Goal: Task Accomplishment & Management: Manage account settings

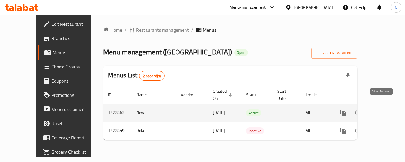
click at [382, 106] on link "enhanced table" at bounding box center [386, 113] width 14 height 14
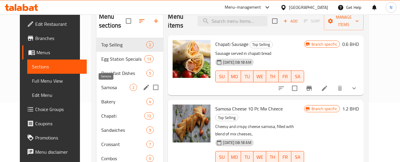
scroll to position [89, 0]
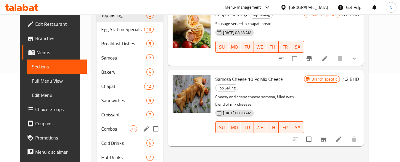
click at [98, 124] on div "Combos 0" at bounding box center [130, 129] width 67 height 14
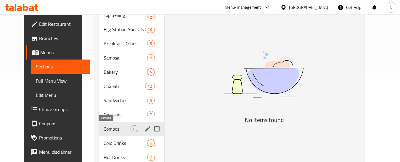
click at [112, 129] on span "Combos" at bounding box center [117, 128] width 27 height 7
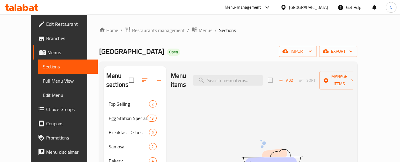
click at [253, 36] on div "Home / Restaurants management / Menus / Sections Egg Station Open import export…" at bounding box center [228, 143] width 258 height 234
click at [87, 20] on div "Home / Restaurants management / Menus / Sections Egg Station Open import export…" at bounding box center [228, 144] width 282 height 258
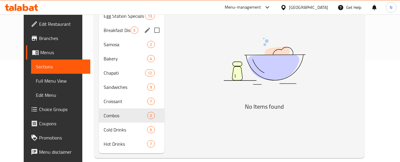
scroll to position [110, 0]
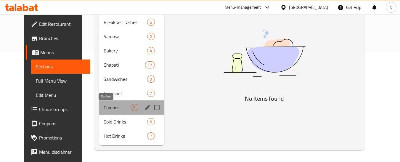
click at [104, 104] on span "Combos" at bounding box center [117, 107] width 27 height 7
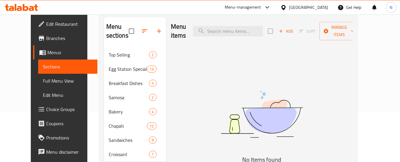
scroll to position [0, 0]
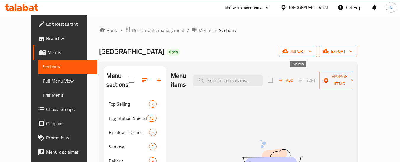
click at [294, 79] on span "Add" at bounding box center [286, 80] width 16 height 7
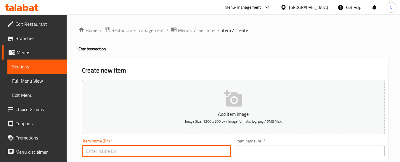
click at [205, 147] on input "text" at bounding box center [156, 151] width 149 height 12
paste input "Egg Lover’s Combo"
click at [107, 151] on input "Egg Lover’s Combo" at bounding box center [156, 151] width 149 height 12
type input "Egg Lovers Combo"
click at [283, 155] on input "text" at bounding box center [310, 151] width 149 height 12
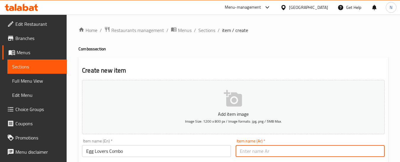
paste input "مجموعة عشاق البيض"
click at [276, 154] on input "مجموعة عشاق البيض" at bounding box center [310, 151] width 149 height 12
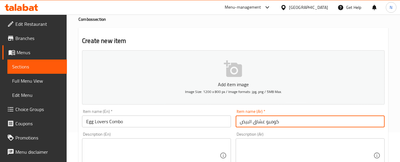
type input "كومبو عشاق البيض"
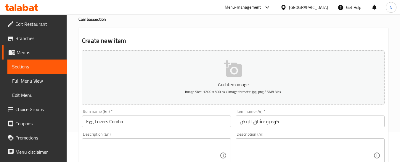
click at [360, 150] on textarea at bounding box center [307, 156] width 134 height 28
paste textarea "كومبو عشاق البيض – ١ سكرامبل إيق ستيشن (اختيارك من شباتي، صامولي أو ساندويتش)، …"
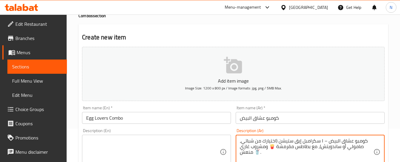
scroll to position [63, 0]
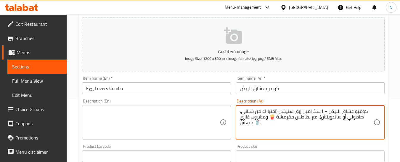
drag, startPoint x: 324, startPoint y: 110, endPoint x: 328, endPoint y: 110, distance: 3.6
click at [328, 110] on textarea "كومبو عشاق البيض – ١ سكرامبل إيق ستيشن (اختيارك من شباتي، صامولي أو ساندويتش)، …" at bounding box center [307, 122] width 134 height 28
click at [323, 112] on textarea "كومبو عشاق البيض ١ سكرامبل إيق ستيشن (اختيارك من شباتي، صامولي أو ساندويتش)، مع…" at bounding box center [307, 122] width 134 height 28
click at [322, 111] on textarea "كومبو عشاق البيض ١ سكرامبل إيق ستيشن (اختيارك من شباتي، صامولي أو ساندويتش)، مع…" at bounding box center [307, 122] width 134 height 28
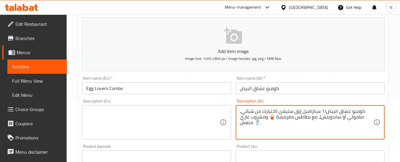
drag, startPoint x: 322, startPoint y: 111, endPoint x: 325, endPoint y: 109, distance: 3.3
click at [325, 109] on textarea "كومبو عشاق البيض1١ سكرامبل إيق ستيشن (اختيارك من شباتي، صامولي أو ساندويتش)، مع…" at bounding box center [307, 122] width 134 height 28
click at [322, 111] on textarea "كومبو عشاق البيض1 سكرامبل إيق ستيشن (اختيارك من شباتي، صامولي أو ساندويتش)، مع …" at bounding box center [307, 122] width 134 height 28
click at [321, 111] on textarea "كومبو عشاق البيض سكرامبل إيق ستيشن (اختيارك من شباتي، صامولي أو ساندويتش)، مع ب…" at bounding box center [307, 122] width 134 height 28
click at [326, 113] on textarea "كومبو عشاق البيض 1 سكرامبل إيق ستيشن (اختيارك من شباتي، صامولي أو ساندويتش)، مع…" at bounding box center [307, 122] width 134 height 28
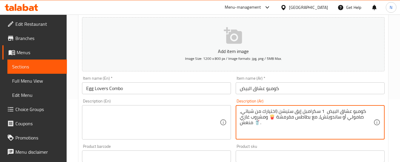
click at [325, 112] on textarea "كومبو عشاق البيض 1 سكرامبل إيق ستيشن (اختيارك من شباتي، صامولي أو ساندويتش)، مع…" at bounding box center [307, 122] width 134 height 28
click at [320, 112] on textarea "كومبو عشاق البيض 1 سكرامبل إيق ستيشن (اختيارك من شباتي، صامولي أو ساندويتش)، مع…" at bounding box center [307, 122] width 134 height 28
click at [276, 111] on textarea "كومبو عشاق البيض 1سكرامبل إيق ستيشن (اختيارك من شباتي، صامولي أو ساندويتش)، مع …" at bounding box center [307, 122] width 134 height 28
click at [224, 118] on div "Description (En)" at bounding box center [156, 122] width 149 height 34
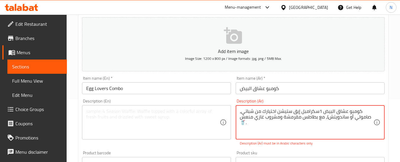
click at [246, 122] on textarea "كومبو عشاق البيض 1سكرامبل إيق ستيشن اختيارك من شباتي، صامولي أو ساندويتش)، مع ب…" at bounding box center [307, 122] width 134 height 28
type textarea "كومبو عشاق البيض 1سكرامبل إيق ستيشن اختيارك من شباتي، صامولي أو ساندويتش)، مع ب…"
click at [212, 112] on textarea at bounding box center [153, 122] width 134 height 28
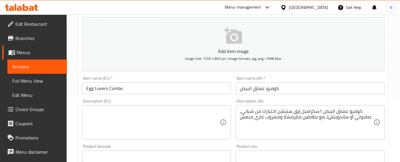
click at [205, 108] on textarea at bounding box center [153, 122] width 134 height 28
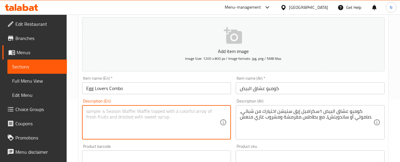
paste textarea "Egg Lover’s Combo – 1 Scrambled Egg Station (your choice of Chapati, Samoli, or…"
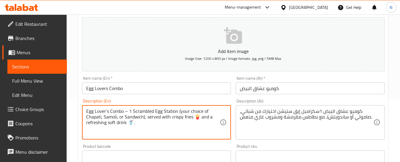
click at [128, 111] on textarea "Egg Lover’s Combo – 1 Scrambled Egg Station (your choice of Chapati, Samoli, or…" at bounding box center [153, 122] width 134 height 28
click at [177, 111] on textarea "Egg Lover’s Combo 1 Scrambled Egg Station (your choice of Chapati, Samoli, or S…" at bounding box center [153, 122] width 134 height 28
click at [184, 117] on textarea "Egg Lover’s Combo 1 Scrambled Egg Station your choice of Chapati, Samoli, or Sa…" at bounding box center [153, 122] width 134 height 28
click at [103, 124] on textarea "Egg Lover’s Combo 1 Scrambled Egg Station your choice of Chapati, Samoli, or Sa…" at bounding box center [153, 122] width 134 height 28
click at [205, 110] on textarea "Egg Lover’s Combo 1 Scrambled Egg Station your choice of Chapati, Samoli, or Sa…" at bounding box center [153, 122] width 134 height 28
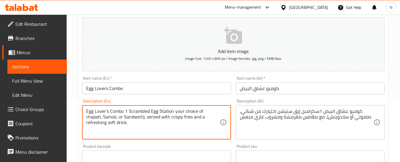
click at [162, 112] on textarea "Egg Lover’s Combo 1 Scrambled Egg Station your choice of chapati, Samoli, or Sa…" at bounding box center [153, 122] width 134 height 28
click at [131, 111] on textarea "Egg Lover’s Combo 1 Scrambled Egg station your choice of chapati, Samoli, or Sa…" at bounding box center [153, 122] width 134 height 28
click at [113, 111] on textarea "Egg Lover’s Combo 1 scrambled Egg station your choice of chapati, Samoli, or Sa…" at bounding box center [153, 122] width 134 height 28
click at [97, 114] on textarea "Egg Lover’s combo 1 scrambled Egg station your choice of chapati, Samoli, or Sa…" at bounding box center [153, 122] width 134 height 28
click at [106, 109] on textarea "Egg lover’s combo 1 scrambled Egg station your choice of chapati, Samoli, or Sa…" at bounding box center [153, 122] width 134 height 28
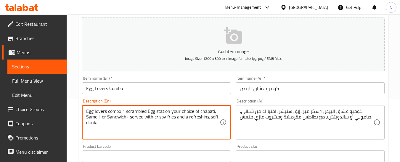
click at [109, 118] on textarea "Egg lovers combo 1 scrambled Egg station your choice of chapati, Samoli, or San…" at bounding box center [153, 122] width 134 height 28
click at [88, 117] on textarea "Egg lovers combo 1 scrambled Egg station your choice of chapati, Samoli, or san…" at bounding box center [153, 122] width 134 height 28
click at [127, 118] on textarea "Egg lovers combo 1 scrambled Egg station your choice of chapati, samoli, or san…" at bounding box center [153, 122] width 134 height 28
type textarea "Egg lovers combo 1 scrambled Egg station your choice of chapati, samoli, or san…"
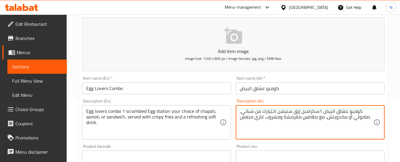
click at [277, 135] on textarea "كومبو عشاق البيض 1سكرامبل إيق ستيشن اختيارك من شباتي، صامولي أو ساندويتش، مع بط…" at bounding box center [307, 122] width 134 height 28
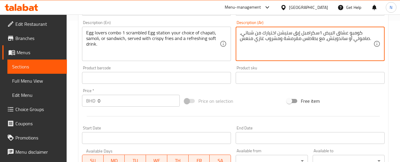
scroll to position [152, 0]
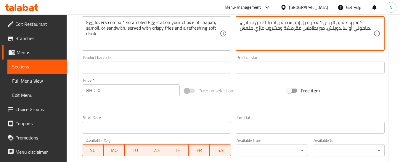
type textarea "كومبو عشاق البيض 1سكرامبل إيق ستيشن اختيارك من شباتي، صامولي أو ساندويتش، مع بط…"
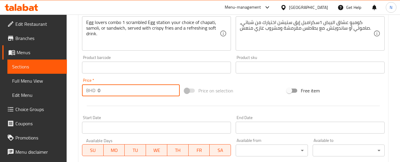
drag, startPoint x: 100, startPoint y: 91, endPoint x: 95, endPoint y: 93, distance: 5.7
click at [95, 93] on div "BHD 0 Price *" at bounding box center [131, 90] width 98 height 12
type input "1.600"
click at [272, 96] on div "Price on selection" at bounding box center [233, 91] width 103 height 16
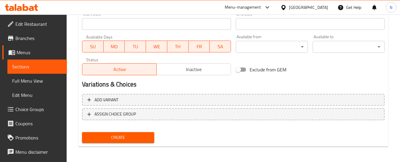
scroll to position [257, 0]
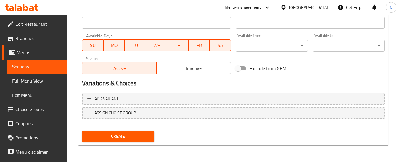
click at [119, 136] on span "Create" at bounding box center [118, 136] width 63 height 7
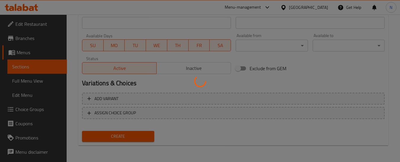
type input "0"
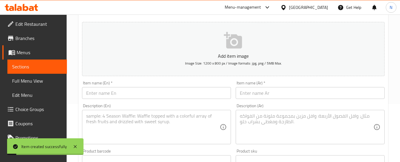
scroll to position [0, 0]
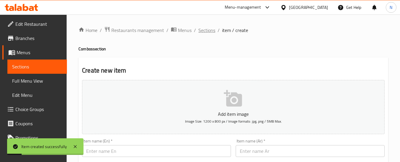
click at [205, 29] on span "Sections" at bounding box center [207, 30] width 17 height 7
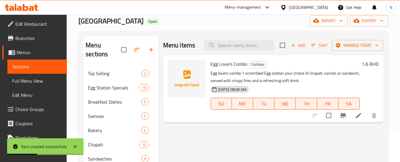
scroll to position [59, 0]
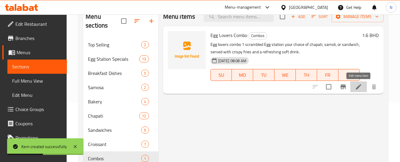
click at [361, 85] on icon at bounding box center [358, 86] width 5 height 5
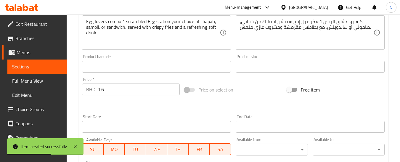
scroll to position [237, 0]
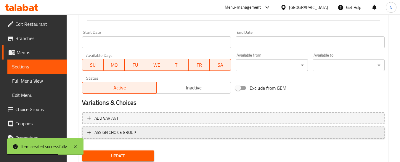
click at [206, 132] on span "ASSIGN CHOICE GROUP" at bounding box center [233, 132] width 292 height 7
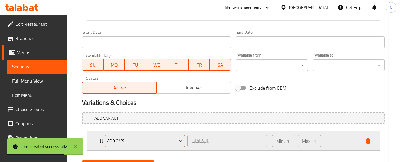
click at [141, 144] on span "Add On's:" at bounding box center [145, 141] width 76 height 7
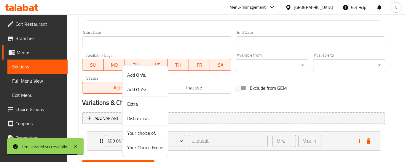
click at [152, 136] on span "Your choice of:" at bounding box center [145, 133] width 36 height 7
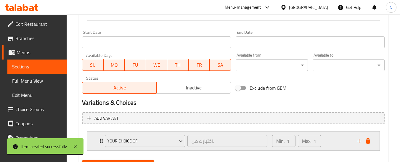
click at [331, 137] on div "Min: 1 ​ Max: 1 ​" at bounding box center [311, 141] width 85 height 19
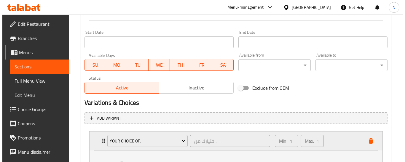
scroll to position [319, 0]
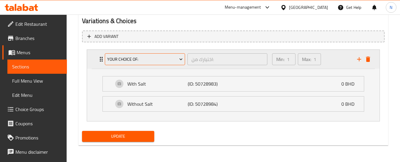
click at [151, 57] on span "Your choice of:" at bounding box center [145, 59] width 76 height 7
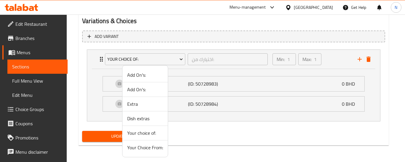
click at [138, 145] on span "Your Choice From:" at bounding box center [145, 147] width 36 height 7
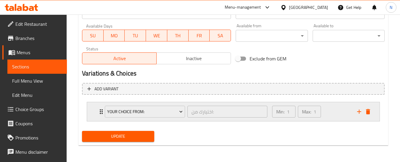
click at [339, 108] on div "Min: 1 ​ Max: 1 ​" at bounding box center [311, 111] width 85 height 19
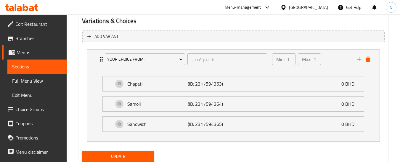
click at [120, 155] on span "Update" at bounding box center [118, 156] width 63 height 7
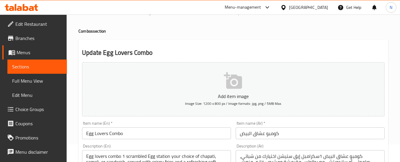
scroll to position [0, 0]
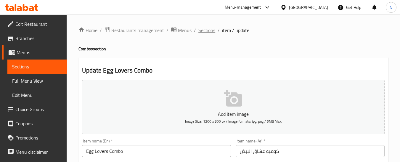
click at [202, 30] on span "Sections" at bounding box center [207, 30] width 17 height 7
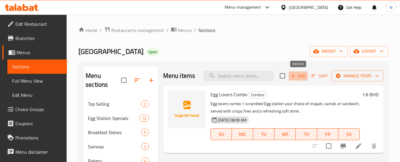
click at [299, 75] on span "Add" at bounding box center [298, 76] width 16 height 7
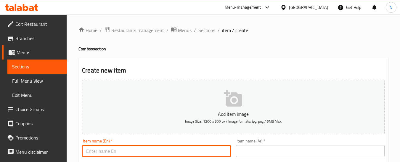
click at [193, 149] on input "text" at bounding box center [156, 151] width 149 height 12
paste input "Shakshuka Combo"
type input "Shakshuka Combo"
click at [250, 147] on input "text" at bounding box center [310, 151] width 149 height 12
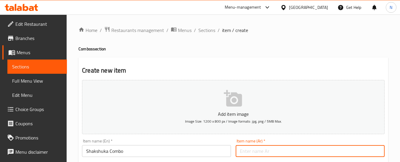
paste input "وجبة شكشوكة كومبو"
click at [244, 151] on input "وجبة شكشوكة كومبو" at bounding box center [310, 151] width 149 height 12
click at [262, 153] on input "وجبة شكشوكة" at bounding box center [310, 151] width 149 height 12
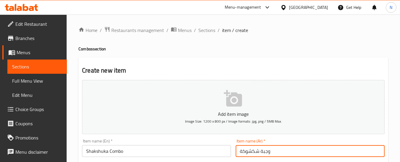
click at [266, 152] on input "وجبة شكشوكة" at bounding box center [310, 151] width 149 height 12
paste input "ومبو"
type input "كومبو شكشوكة"
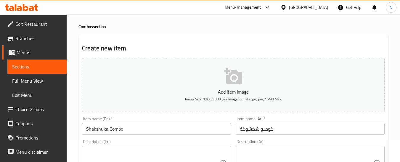
scroll to position [59, 0]
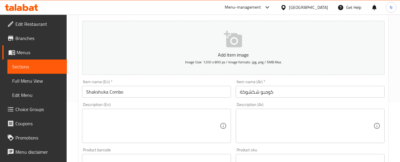
click at [287, 120] on textarea at bounding box center [307, 126] width 134 height 28
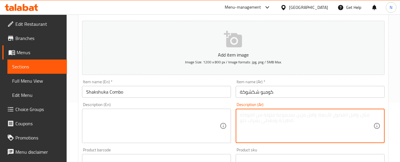
paste textarea "كومبو الشكشوكة – ١ شكشوكة ستيشن (اختيارك من شباتي، صامولي أو ساندويتش)، مع بطاط…"
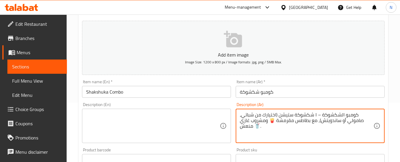
type textarea "كومبو الشكشوكة – ١ شكشوكة ستيشن (اختيارك من شباتي، صامولي أو ساندويتش)، مع بطاط…"
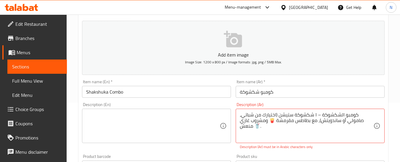
click at [194, 120] on textarea at bounding box center [153, 126] width 134 height 28
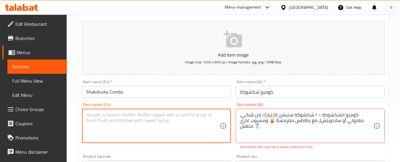
paste textarea ""Shakshuka Combo – 1 Shakshuka Station (your choice of Chapati, Samoli, or Sand…"
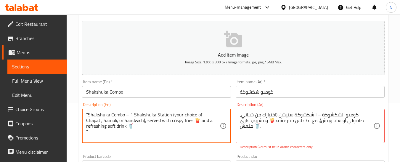
type textarea ""Shakshuka Combo – 1 Shakshuka Station (your choice of Chapati, Samoli, or Sand…"
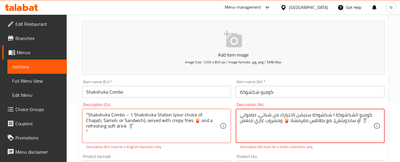
click at [333, 114] on textarea "كومبو الشكشوكة ١ شكشوكة ستيشن (اختيارك من شباتي، صامولي أو ساندويتش)، مع بطاطس …" at bounding box center [307, 126] width 134 height 28
click at [293, 115] on textarea "كومبو الشكشوكة 1 شكشوكة ستيشن (اختيارك من شباتي، صامولي أو ساندويتش)، مع بطاطس …" at bounding box center [307, 126] width 134 height 28
click at [285, 122] on textarea "كومبو الشكشوكة 1 شكشوكة ستيشن اختيارك من شباتي، صامولي أو ساندويتش)، مع بطاطس م…" at bounding box center [307, 126] width 134 height 28
click at [360, 122] on textarea "كومبو الشكشوكة 1 شكشوكة ستيشن اختيارك من شباتي، صامولي أو ساندويتش)، مع بطاطس م…" at bounding box center [307, 126] width 134 height 28
click at [327, 121] on textarea "كومبو الشكشوكة 1 شكشوكة ستيشن اختيارك من شباتي، صامولي أو ساندويتش)، مع بطاطس م…" at bounding box center [307, 126] width 134 height 28
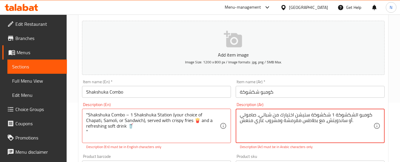
type textarea "كومبو الشكشوكة 1 شكشوكة ستيشن اختيارك من شباتي، صامولي أو ساندويتش، مع بطاطس مق…"
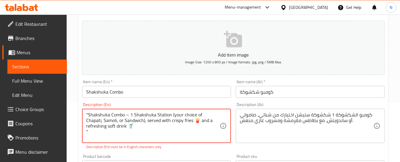
click at [184, 120] on textarea ""Shakshuka Combo – 1 Shakshuka Station (your choice of Chapati, Samoli, or Sand…" at bounding box center [153, 126] width 134 height 28
click at [100, 130] on textarea ""Shakshuka Combo – 1 Shakshuka Station (your choice of Chapati, Samoli, or Sand…" at bounding box center [153, 126] width 134 height 28
click at [97, 132] on textarea ""Shakshuka Combo – 1 Shakshuka Station (your choice of Chapati, Samoli, or Sand…" at bounding box center [153, 126] width 134 height 28
click at [127, 120] on textarea ""Shakshuka Combo – 1 Shakshuka Station (your choice of Chapati, Samoli, or Sand…" at bounding box center [153, 126] width 134 height 28
click at [114, 114] on textarea ""Shakshuka Combo – 1 Shakshuka Station (your choice of Chapati, Samoli, or Sand…" at bounding box center [153, 126] width 134 height 28
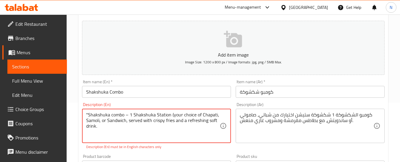
click at [88, 115] on textarea ""Shakshuka combo – 1 Shakshuka Station (your choice of Chapati, Samoli, or Sand…" at bounding box center [153, 126] width 134 height 28
click at [127, 114] on textarea "Shakshuka combo – 1 Shakshuka Station (your choice of Chapati, Samoli, or Sandw…" at bounding box center [153, 126] width 134 height 28
click at [167, 114] on textarea "Shakshuka combo 1 Shakshuka Station (your choice of Chapati, Samoli, or Sandwic…" at bounding box center [153, 126] width 134 height 28
click at [152, 114] on textarea "Shakshuka combo 1 Shakshuka Station your choice of Chapati, [GEOGRAPHIC_DATA], …" at bounding box center [153, 126] width 134 height 28
click at [129, 115] on textarea "Shakshuka combo 1 Shakshuka station your choice of Chapati, [GEOGRAPHIC_DATA], …" at bounding box center [153, 126] width 134 height 28
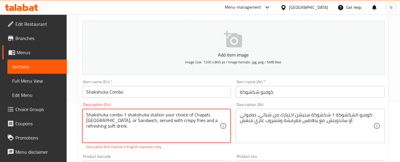
click at [195, 113] on textarea "Shakshuka combo 1 shakshuka station your choice of Chapati, [GEOGRAPHIC_DATA], …" at bounding box center [153, 126] width 134 height 28
click at [109, 120] on textarea "Shakshuka combo 1 shakshuka station your choice of chapati, [GEOGRAPHIC_DATA], …" at bounding box center [153, 126] width 134 height 28
click at [89, 121] on textarea "Shakshuka combo 1 shakshuka station your choice of chapati, [GEOGRAPHIC_DATA], …" at bounding box center [153, 126] width 134 height 28
type textarea "Shakshuka combo 1 shakshuka station your choice of chapati, samoli, or sandwich…"
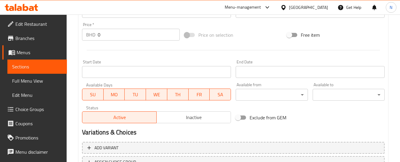
scroll to position [119, 0]
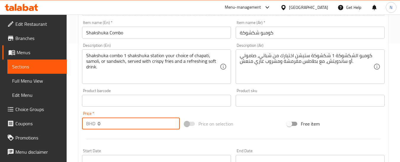
click at [98, 122] on div "BHD 0 Price *" at bounding box center [131, 124] width 98 height 12
type input "1.800"
click at [257, 124] on div "Price on selection" at bounding box center [233, 124] width 103 height 16
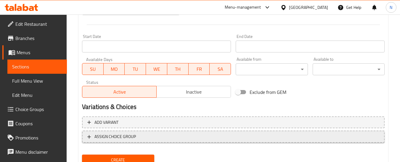
scroll to position [257, 0]
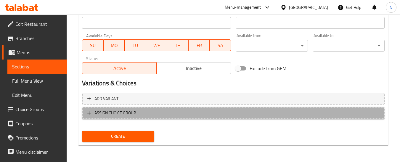
click at [210, 116] on span "ASSIGN CHOICE GROUP" at bounding box center [233, 112] width 292 height 7
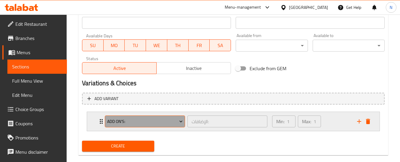
click at [166, 124] on span "Add On's:" at bounding box center [145, 121] width 76 height 7
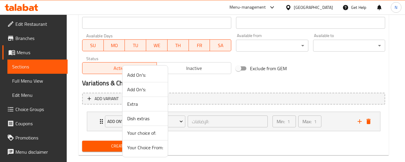
click at [145, 147] on span "Your Choice From:" at bounding box center [145, 147] width 36 height 7
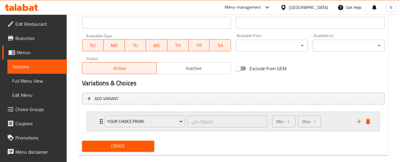
click at [332, 123] on div "Min: 1 ​ Max: 1 ​" at bounding box center [311, 121] width 85 height 19
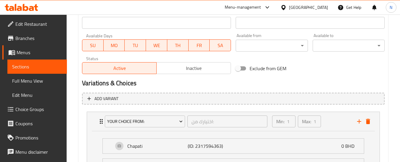
scroll to position [339, 0]
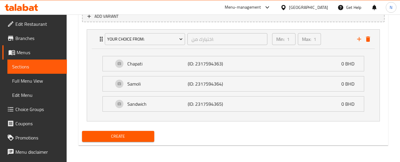
click at [100, 135] on span "Create" at bounding box center [118, 136] width 63 height 7
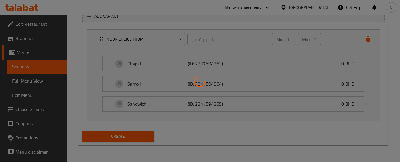
type input "0"
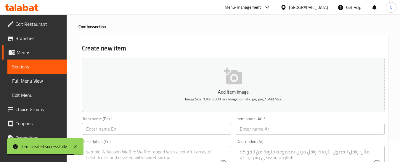
scroll to position [13, 0]
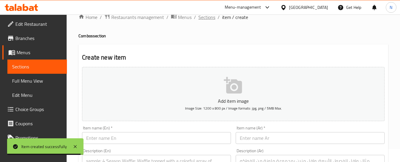
click at [213, 18] on span "Sections" at bounding box center [207, 17] width 17 height 7
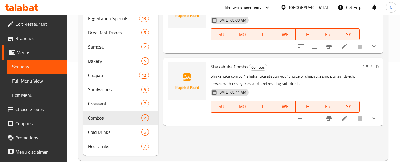
scroll to position [102, 0]
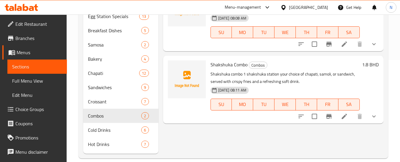
click at [373, 116] on icon "show more" at bounding box center [375, 116] width 4 height 2
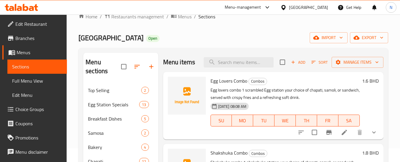
scroll to position [13, 0]
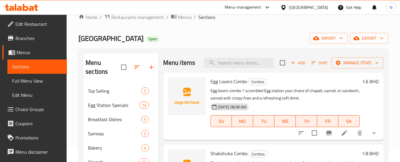
click at [297, 64] on span "Add" at bounding box center [298, 63] width 16 height 7
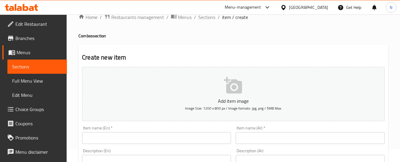
click at [205, 140] on input "text" at bounding box center [156, 138] width 149 height 12
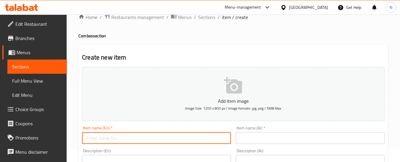
paste input "Chicken Zinger Combo"
type input "Chicken Zinger Combo"
click at [253, 143] on input "text" at bounding box center [310, 138] width 149 height 12
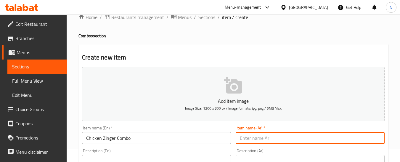
paste input "وجبة دجاج [PERSON_NAME]"
click at [249, 140] on input "وجبة دجاج [PERSON_NAME]" at bounding box center [310, 138] width 149 height 12
click at [277, 138] on input "وجبة دجاج [PERSON_NAME]" at bounding box center [310, 138] width 149 height 12
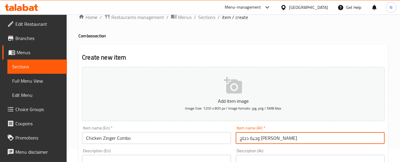
paste input "ومبو"
click at [246, 135] on input "كومبو دجاج زينجر كومبو" at bounding box center [310, 138] width 149 height 12
type input "كومبو دجاج زينجر"
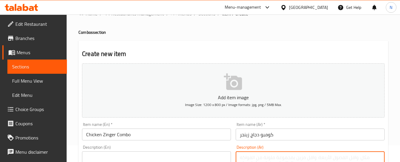
paste textarea "كومبو زنجر الدجاج – ١ زنجر ستيشن (اختيارك من شباتي، صامولي أو ساندويتش)، مع بطا…"
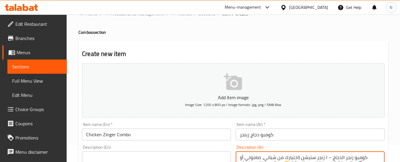
scroll to position [28, 0]
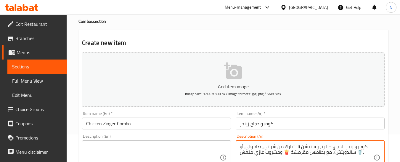
click at [363, 153] on textarea "كومبو زنجر الدجاج – ١ زنجر ستيشن (اختيارك من شباتي، صامولي أو ساندويتش)، مع بطا…" at bounding box center [307, 158] width 134 height 28
click at [285, 153] on textarea "كومبو زنجر الدجاج – ١ زنجر ستيشن (اختيارك من شباتي، صامولي أو ساندويتش)، مع بطا…" at bounding box center [307, 158] width 134 height 28
click at [329, 145] on textarea "كومبو زنجر الدجاج – ١ زنجر ستيشن (اختيارك من شباتي، صامولي أو ساندويتش)، مع بطا…" at bounding box center [307, 158] width 134 height 28
click at [328, 144] on textarea "كومبو زنجر الدجاج – ١ زنجر ستيشن (اختيارك من شباتي، صامولي أو ساندويتش)، مع بطا…" at bounding box center [307, 158] width 134 height 28
click at [327, 148] on textarea "كومبو زنجر الدجاج ١ زنجر ستيشن (اختيارك من شباتي، صامولي أو ساندويتش)، مع بطاطس…" at bounding box center [307, 158] width 134 height 28
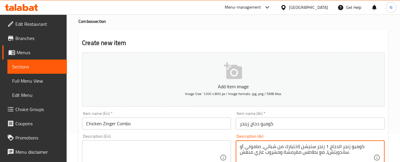
click at [346, 146] on textarea "كومبو زنجر الدجاج 1 زنجر ستيشن (اختيارك من شباتي، صامولي أو ساندويتش)، مع بطاطس…" at bounding box center [307, 158] width 134 height 28
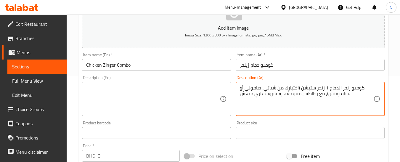
scroll to position [87, 0]
click at [298, 88] on textarea "كومبو زنجر الدجاج 1 زنجر ستيشن (اختيارك من شباتي، صامولي أو ساندويتش)، مع بطاطس…" at bounding box center [307, 98] width 134 height 28
type textarea "كومبو زنجر الدجاج 1 زنجر ستيشن اختيارك من شباتي، صامولي أو ساندويتش)، مع بطاطس …"
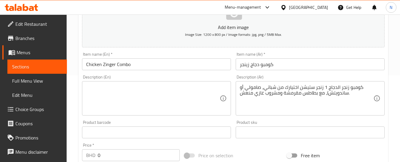
click at [162, 115] on div "Description (En)" at bounding box center [156, 98] width 149 height 34
paste textarea ""Chicken Zinger Combo – 1 Zinger Station (your choice of Chapati, Samoli, or Sa…"
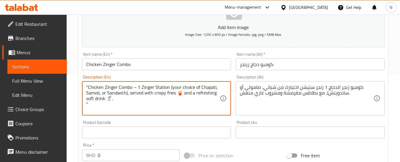
click at [138, 87] on textarea ""Chicken Zinger Combo – 1 Zinger Station (your choice of Chapati, Samoli, or Sa…" at bounding box center [153, 98] width 134 height 28
click at [183, 91] on textarea ""Chicken Zinger Combo 1 Zinger Station (your choice of Chapati, Samoli, or Sand…" at bounding box center [153, 98] width 134 height 28
click at [183, 94] on textarea ""Chicken Zinger Combo 1 Zinger Station (your choice of Chapati, Samoli, or Sand…" at bounding box center [153, 98] width 134 height 28
click at [184, 93] on textarea ""Chicken Zinger Combo 1 Zinger Station (your choice of Chapati, Samoli, or Sand…" at bounding box center [153, 98] width 134 height 28
click at [104, 100] on textarea ""Chicken Zinger Combo 1 Zinger Station (your choice of Chapati, Samoli, or Sand…" at bounding box center [153, 98] width 134 height 28
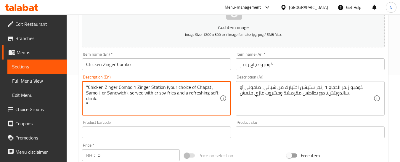
click at [110, 95] on textarea ""Chicken Zinger Combo 1 Zinger Station (your choice of Chapati, Samoli, or Sand…" at bounding box center [153, 98] width 134 height 28
click at [88, 94] on textarea ""Chicken Zinger Combo 1 Zinger Station (your choice of Chapati, Samoli, or sand…" at bounding box center [153, 98] width 134 height 28
click at [199, 86] on textarea ""Chicken Zinger Combo 1 Zinger Station (your choice of Chapati, samoli, or sand…" at bounding box center [153, 98] width 134 height 28
click at [152, 88] on textarea ""Chicken Zinger Combo 1 Zinger Station (your choice of chapati, samoli, or sand…" at bounding box center [153, 98] width 134 height 28
click at [140, 88] on textarea ""Chicken Zinger Combo 1 Zinger station (your choice of chapati, samoli, or sand…" at bounding box center [153, 98] width 134 height 28
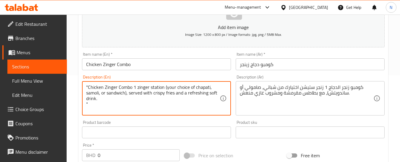
click at [121, 87] on textarea ""Chicken Zinger Combo 1 zinger station (your choice of chapati, samoli, or sand…" at bounding box center [153, 98] width 134 height 28
click at [107, 87] on textarea ""Chicken Zinger combo 1 zinger station (your choice of chapati, samoli, or sand…" at bounding box center [153, 98] width 134 height 28
click at [89, 86] on textarea ""Chicken zinger combo 1 zinger station (your choice of chapati, samoli, or sand…" at bounding box center [153, 98] width 134 height 28
click at [92, 105] on textarea "Chicken zinger combo 1 zinger station (your choice of chapati, samoli, or sandw…" at bounding box center [153, 98] width 134 height 28
type textarea "Chicken zinger combo 1 zinger station (your choice of chapati, samoli, or sandw…"
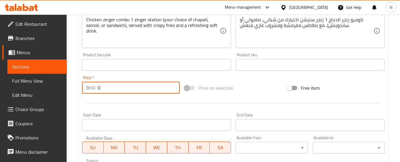
scroll to position [181, 0]
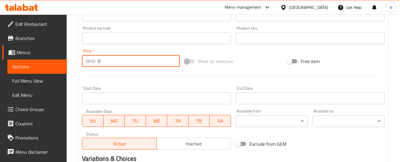
drag, startPoint x: 100, startPoint y: 157, endPoint x: 92, endPoint y: 161, distance: 8.5
click at [92, 161] on div "Add item image Image Size: 1200 x 800 px / Image formats: jpg, png / 5MB Max. I…" at bounding box center [234, 58] width 308 height 323
click at [120, 59] on input "0" at bounding box center [139, 61] width 82 height 12
drag, startPoint x: 115, startPoint y: 62, endPoint x: 95, endPoint y: 64, distance: 20.0
click at [95, 64] on div "BHD 0 Price *" at bounding box center [131, 61] width 98 height 12
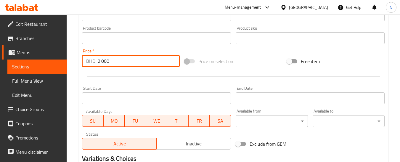
type input "2.000"
click at [275, 61] on div "Price on selection" at bounding box center [233, 61] width 103 height 16
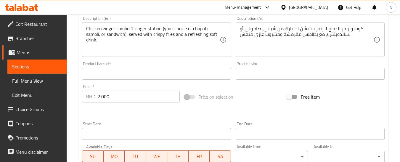
scroll to position [92, 0]
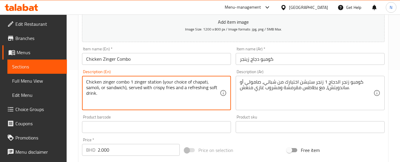
click at [164, 82] on textarea "Chicken zinger combo 1 zinger station (your choice of chapati, samoli, or sandw…" at bounding box center [153, 93] width 134 height 28
click at [126, 89] on textarea "Chicken zinger combo 1 zinger station your choice of chapati, samoli, or sandwi…" at bounding box center [153, 93] width 134 height 28
click at [127, 87] on textarea "Chicken zinger combo 1 zinger station your choice of chapati, samoli, or sandwi…" at bounding box center [153, 93] width 134 height 28
type textarea "Chicken zinger combo 1 zinger station your choice of chapati, samoli, or sandwi…"
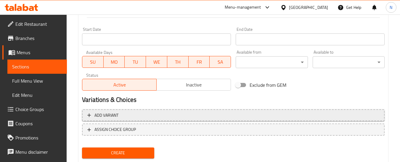
scroll to position [240, 0]
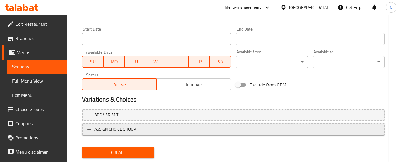
type textarea "كومبو زنجر الدجاج 1 زنجر ستيشن اختيارك من شباتي، صامولي أو ساندويتش، مع بطاطس م…"
click at [285, 127] on span "ASSIGN CHOICE GROUP" at bounding box center [233, 129] width 292 height 7
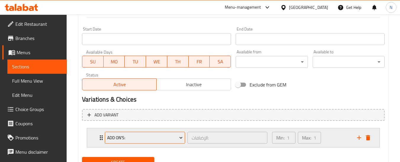
click at [160, 134] on span "Add On's:" at bounding box center [145, 137] width 76 height 7
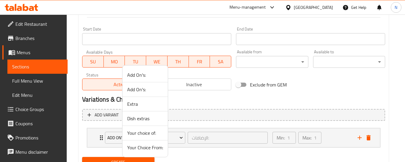
click at [153, 147] on span "Your Choice From:" at bounding box center [145, 147] width 36 height 7
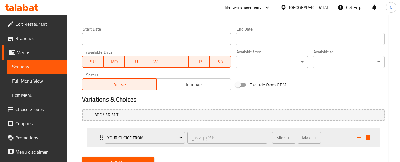
click at [333, 140] on div "Min: 1 ​ Max: 1 ​" at bounding box center [311, 137] width 85 height 19
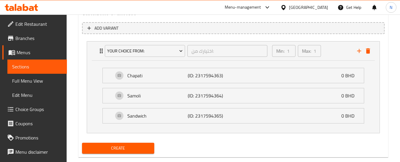
scroll to position [339, 0]
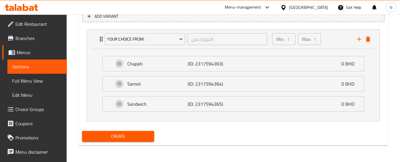
click at [128, 141] on button "Create" at bounding box center [118, 136] width 72 height 11
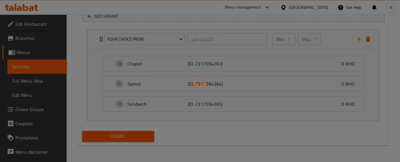
type input "0"
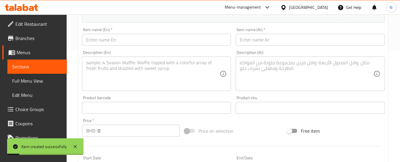
scroll to position [102, 0]
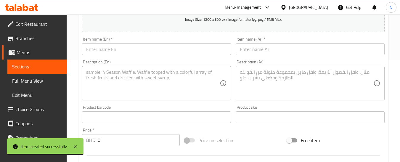
click at [333, 96] on textarea at bounding box center [307, 83] width 134 height 28
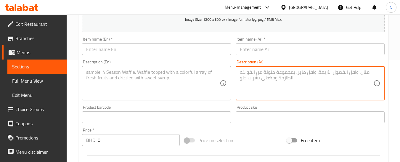
paste textarea "كومبو الهالومي – ١ هالومي ستيشن (اختيارك من شباتي، صامولي أو ساندويتش)، مع بطاط…"
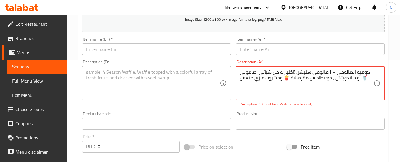
drag, startPoint x: 336, startPoint y: 71, endPoint x: 339, endPoint y: 71, distance: 3.9
click at [339, 71] on textarea "كومبو الهالومي – ١ هالومي ستيشن (اختيارك من شباتي، صامولي أو ساندويتش)، مع بطاط…" at bounding box center [307, 83] width 134 height 28
click at [285, 79] on textarea "كومبو الهالومي 1 هالومي ستيشن (اختيارك من شباتي، صامولي أو ساندويتش)، مع بطاطس …" at bounding box center [307, 83] width 134 height 28
click at [355, 79] on textarea "كومبو الهالومي 1 هالومي ستيشن (اختيارك من شباتي، صامولي أو ساندويتش)، مع بطاطس …" at bounding box center [307, 83] width 134 height 28
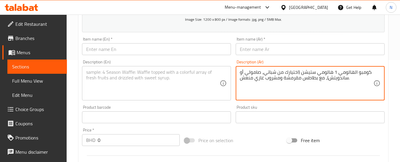
click at [327, 78] on textarea "كومبو الهالومي 1 هالومي ستيشن (اختيارك من شباتي، صامولي أو ساندويتش)، مع بطاطس …" at bounding box center [307, 83] width 134 height 28
click at [298, 72] on textarea "كومبو الهالومي 1 هالومي ستيشن (اختيارك من شباتي، صامولي أو ساندويتش، مع بطاطس م…" at bounding box center [307, 83] width 134 height 28
type textarea "كومبو الهالومي 1 هالومي ستيشن اختيارك من شباتي، صامولي أو ساندويتش، مع بطاطس مق…"
click at [123, 75] on textarea at bounding box center [153, 83] width 134 height 28
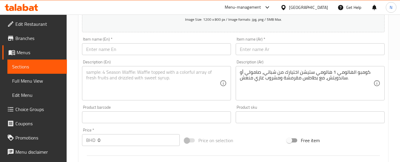
click at [135, 87] on textarea at bounding box center [153, 83] width 134 height 28
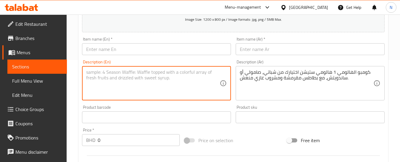
paste textarea "Halloumi Combo – 1 Halloumi Station (your choice of Chapati, [GEOGRAPHIC_DATA],…"
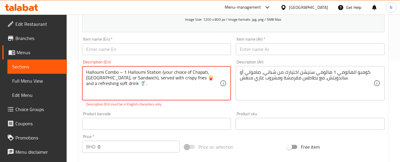
click at [185, 77] on textarea "Halloumi Combo – 1 Halloumi Station (your choice of Chapati, [GEOGRAPHIC_DATA],…" at bounding box center [153, 83] width 134 height 28
click at [104, 86] on textarea "Halloumi Combo – 1 Halloumi Station (your choice of Chapati, [GEOGRAPHIC_DATA],…" at bounding box center [153, 83] width 134 height 28
click at [127, 78] on textarea "Halloumi Combo – 1 Halloumi Station (your choice of Chapati, [GEOGRAPHIC_DATA],…" at bounding box center [153, 83] width 134 height 28
click at [111, 79] on textarea "Halloumi Combo – 1 Halloumi Station (your choice of Chapati, [GEOGRAPHIC_DATA],…" at bounding box center [153, 83] width 134 height 28
click at [123, 71] on textarea "Halloumi Combo – 1 Halloumi Station (your choice of Chapati, [GEOGRAPHIC_DATA],…" at bounding box center [153, 83] width 134 height 28
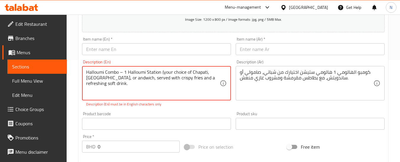
click at [124, 72] on textarea "Halloumi Combo – 1 Halloumi Station (your choice of Chapati, [GEOGRAPHIC_DATA],…" at bounding box center [153, 83] width 134 height 28
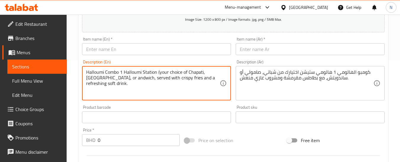
click at [108, 71] on textarea "Halloumi Combo 1 Halloumi Station (your choice of Chapati, [GEOGRAPHIC_DATA], o…" at bounding box center [153, 83] width 134 height 28
click at [145, 72] on textarea "Halloumi combo 1 [GEOGRAPHIC_DATA] (your choice of Chapati, [GEOGRAPHIC_DATA], …" at bounding box center [153, 83] width 134 height 28
click at [126, 74] on textarea "Halloumi combo 1 [GEOGRAPHIC_DATA] (your choice of Chapati, [GEOGRAPHIC_DATA], …" at bounding box center [153, 83] width 134 height 28
click at [157, 72] on textarea "Halloumi combo 1 halloumi station (your choice of Chapati, [GEOGRAPHIC_DATA], o…" at bounding box center [153, 83] width 134 height 28
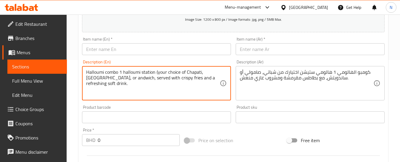
click at [158, 72] on textarea "Halloumi combo 1 halloumi station (your choice of Chapati, [GEOGRAPHIC_DATA], o…" at bounding box center [153, 83] width 134 height 28
click at [187, 72] on textarea "Halloumi combo 1 halloumi station your choice of Chapati, [GEOGRAPHIC_DATA], or…" at bounding box center [153, 83] width 134 height 28
click at [205, 73] on textarea "Halloumi combo 1 halloumi station your choice of chapati, [GEOGRAPHIC_DATA], or…" at bounding box center [153, 83] width 134 height 28
click at [92, 79] on textarea "Halloumi combo 1 halloumi station your choice of chapati, [GEOGRAPHIC_DATA], or…" at bounding box center [153, 83] width 134 height 28
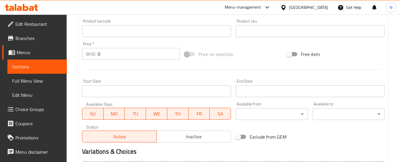
scroll to position [191, 0]
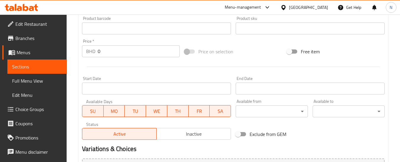
type textarea "Halloumi combo 1 halloumi station your choice of chapati, [GEOGRAPHIC_DATA], or…"
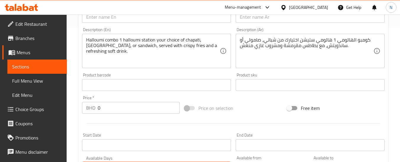
scroll to position [72, 0]
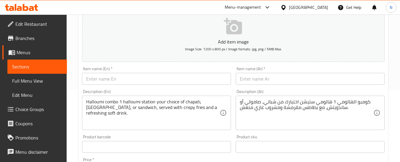
click at [135, 81] on input "text" at bounding box center [156, 79] width 149 height 12
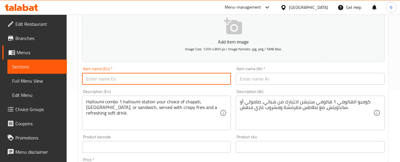
paste input "Halloumi Combo"
type input "Halloumi Combo"
click at [291, 82] on input "text" at bounding box center [310, 79] width 149 height 12
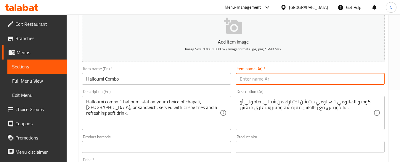
paste input "مجموعة حلوم"
click at [261, 81] on input "مجموعة حلوم" at bounding box center [310, 79] width 149 height 12
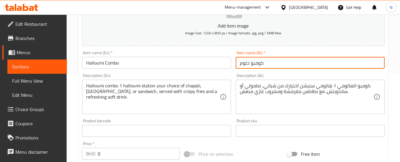
scroll to position [102, 0]
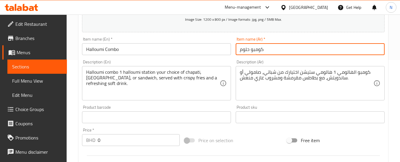
type input "كومبو حلوم"
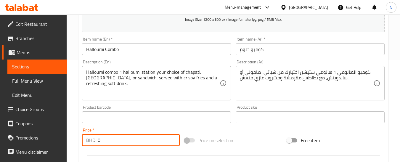
drag, startPoint x: 113, startPoint y: 141, endPoint x: 98, endPoint y: 142, distance: 15.8
click at [98, 142] on div "BHD 0 Price *" at bounding box center [131, 140] width 98 height 12
type input "1.800"
click at [265, 131] on div "Add item image Image Size: 1200 x 800 px / Image formats: jpg, png / 5MB Max. I…" at bounding box center [234, 104] width 308 height 256
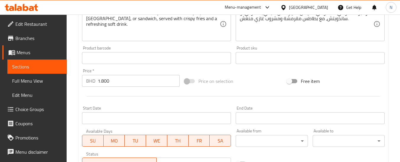
click at [256, 85] on div "Price on selection" at bounding box center [233, 81] width 103 height 16
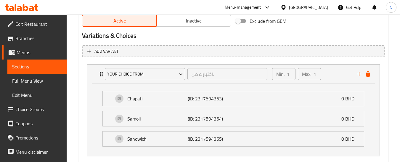
scroll to position [339, 0]
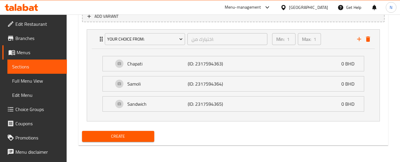
click at [133, 133] on span "Create" at bounding box center [118, 136] width 63 height 7
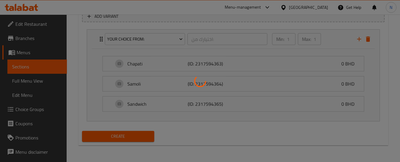
type input "0"
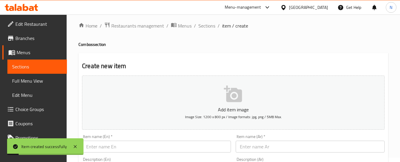
scroll to position [0, 0]
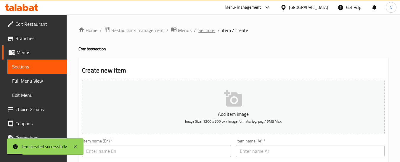
click at [209, 29] on span "Sections" at bounding box center [207, 30] width 17 height 7
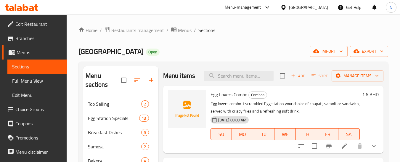
click at [295, 76] on button "Add" at bounding box center [298, 75] width 19 height 9
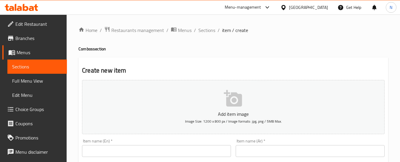
click at [153, 150] on input "text" at bounding box center [156, 151] width 149 height 12
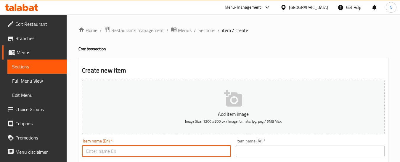
paste input "Family Combo"
type input "Family Combo"
click at [255, 146] on input "text" at bounding box center [310, 151] width 149 height 12
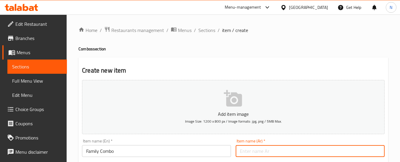
paste input "مجموعة عائلية"
click at [265, 154] on input "مجموعة عائلية" at bounding box center [310, 151] width 149 height 12
click at [267, 151] on input "كومبو عائلية" at bounding box center [310, 151] width 149 height 12
type input "كومبو عائلي"
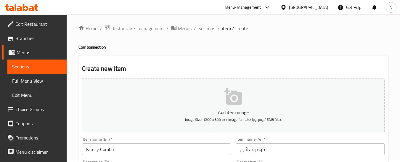
scroll to position [59, 0]
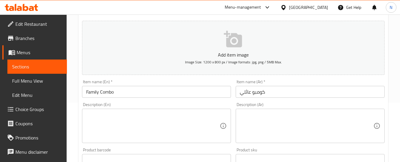
click at [312, 122] on textarea at bounding box center [307, 126] width 134 height 28
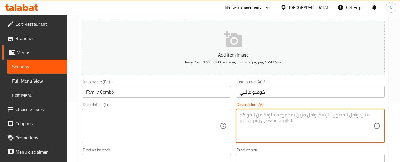
paste textarea "كومبو العائلة – ٣ سندويشات من اختيارك (سكرامبل، شكشوكة، فيليه دجاج، زنجر أو هال…"
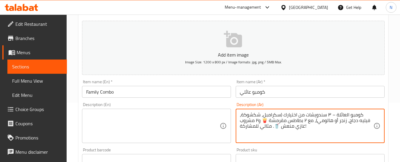
type textarea "كومبو العائلة – ٣ سندويشات من اختيارك (سكرامبل، شكشوكة، فيليه دجاج، زنجر أو هال…"
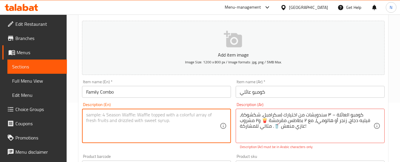
click at [194, 119] on textarea at bounding box center [153, 126] width 134 height 28
paste textarea ""Family Combo – 3 sandwiches of your choice (Scrambled, Shakshuka, Chicken Fill…"
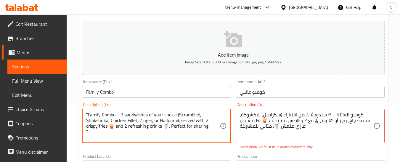
type textarea ""Family Combo – 3 sandwiches of your choice (Scrambled, Shakshuka, Chicken Fill…"
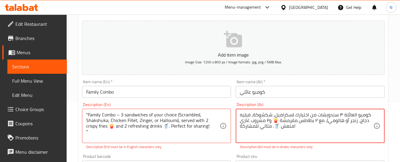
click at [292, 114] on textarea "كومبو العائلة ٣ سندويشات من اختيارك (سكرامبل، شكشوكة، فيليه دجاج، زنجر أو هالوم…" at bounding box center [307, 126] width 134 height 28
click at [327, 122] on textarea "كومبو العائلة ٣ سندويشات من اختيارك سكرامبل، شكشوكة، فيليه دجاج، زنجر أو هالومي…" at bounding box center [307, 126] width 134 height 28
click at [275, 121] on textarea "كومبو العائلة ٣ سندويشات من اختيارك سكرامبل، شكشوكة، فيليه دجاج، زنجر أو هالومي…" at bounding box center [307, 126] width 134 height 28
click at [274, 127] on textarea "كومبو العائلة ٣ سندويشات من اختيارك سكرامبل، شكشوكة، فيليه دجاج، زنجر أو هالومي…" at bounding box center [307, 126] width 134 height 28
click at [288, 126] on textarea "كومبو العائلة ٣ سندويشات من اختيارك سكرامبل، شكشوكة، فيليه دجاج، زنجر أو هالومي…" at bounding box center [307, 126] width 134 height 28
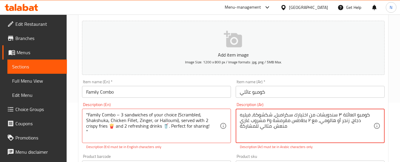
type textarea "كومبو العائلة ٣ سندويشات من اختيارك سكرامبل، شكشوكة، فيليه دجاج، زنجر أو هالومي…"
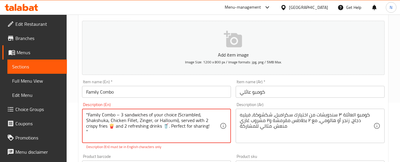
click at [157, 126] on textarea ""Family Combo – 3 sandwiches of your choice (Scrambled, Shakshuka, Chicken Fill…" at bounding box center [153, 126] width 134 height 28
click at [193, 127] on textarea ""Family Combo – 3 sandwiches of your choice (Scrambled, Shakshuka, Chicken Fill…" at bounding box center [153, 126] width 134 height 28
click at [104, 126] on textarea ""Family Combo – 3 sandwiches of your choice (Scrambled, Shakshuka, Chicken Fill…" at bounding box center [153, 126] width 134 height 28
click at [93, 134] on textarea ""Family Combo – 3 sandwiches of your choice (Scrambled, Shakshuka, Chicken Fill…" at bounding box center [153, 126] width 134 height 28
click at [180, 115] on textarea ""Family Combo – 3 sandwiches of your choice (Scrambled, Shakshuka, Chicken Fill…" at bounding box center [153, 126] width 134 height 28
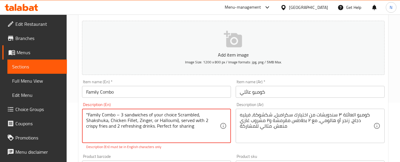
click at [180, 115] on textarea ""Family Combo – 3 sandwiches of your choice Scrambled, Shakshuka, Chicken Fille…" at bounding box center [153, 126] width 134 height 28
click at [161, 121] on textarea ""Family Combo – 3 sandwiches of your choice scrambled, Shakshuka, Chicken Fille…" at bounding box center [153, 126] width 134 height 28
click at [141, 122] on textarea ""Family Combo – 3 sandwiches of your choice scrambled, Shakshuka, Chicken Fille…" at bounding box center [153, 126] width 134 height 28
click at [128, 122] on textarea ""Family Combo – 3 sandwiches of your choice scrambled, Shakshuka, Chicken Fille…" at bounding box center [153, 126] width 134 height 28
click at [113, 122] on textarea ""Family Combo – 3 sandwiches of your choice scrambled, Shakshuka, Chicken fille…" at bounding box center [153, 126] width 134 height 28
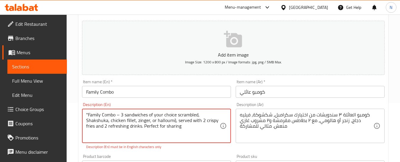
click at [89, 122] on textarea ""Family Combo – 3 sandwiches of your choice scrambled, Shakshuka, chicken fille…" at bounding box center [153, 126] width 134 height 28
click at [104, 114] on textarea ""Family Combo – 3 sandwiches of your choice scrambled, shakshuka, chicken fille…" at bounding box center [153, 126] width 134 height 28
click at [120, 114] on textarea ""Family combo – 3 sandwiches of your choice scrambled, shakshuka, chicken fille…" at bounding box center [153, 126] width 134 height 28
click at [151, 120] on textarea ""Family combo 3 sandwiches of your choice scrambled, shakshuka, chicken fillet,…" at bounding box center [153, 126] width 134 height 28
type textarea ""Family combo 3 sandwiches of your choice scrambled, shakshuka, chicken fillet,…"
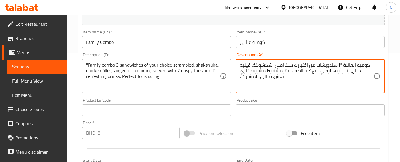
scroll to position [119, 0]
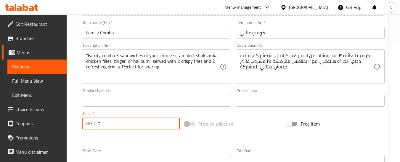
drag, startPoint x: 144, startPoint y: 121, endPoint x: 94, endPoint y: 130, distance: 50.5
click at [94, 130] on div "BHD 0 Price *" at bounding box center [131, 124] width 98 height 12
type input "5.000"
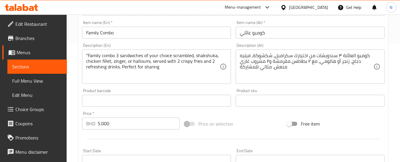
click at [248, 130] on div "Price on selection" at bounding box center [233, 124] width 103 height 16
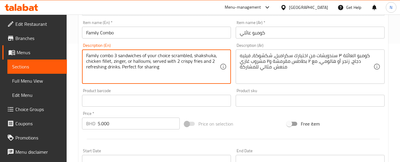
type textarea "Family combo 3 sandwiches of your choice scrambled, shakshuka, chicken fillet, …"
click at [246, 115] on div "Add item image Image Size: 1200 x 800 px / Image formats: jpg, png / 5MB Max. I…" at bounding box center [234, 87] width 308 height 256
click at [182, 57] on textarea "Family combo 3 sandwiches of your choice scrambled, shakshuka, chicken fillet, …" at bounding box center [153, 67] width 134 height 28
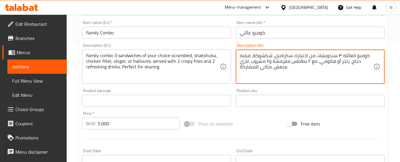
click at [286, 57] on textarea "كومبو العائلة ٣ سندويشات من اختيارك سكرامبل، شكشوكة، فيليه دجاج، زنجر أو هالومي…" at bounding box center [307, 67] width 134 height 28
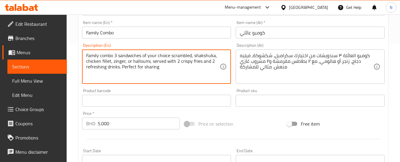
click at [198, 55] on textarea "Family combo 3 sandwiches of your choice scrambled, shakshuka, chicken fillet, …" at bounding box center [153, 67] width 134 height 28
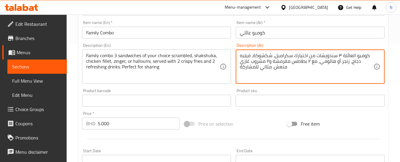
click at [264, 55] on textarea "كومبو العائلة ٣ سندويشات من اختيارك سكرامبل، شكشوكة، فيليه دجاج، زنجر أو هالومي…" at bounding box center [307, 67] width 134 height 28
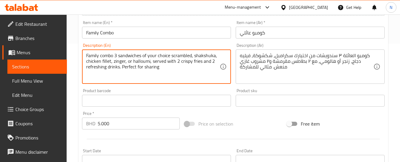
drag, startPoint x: 87, startPoint y: 63, endPoint x: 111, endPoint y: 64, distance: 23.7
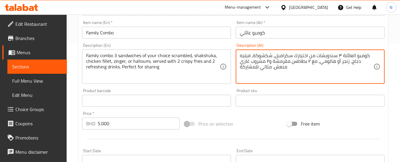
drag, startPoint x: 352, startPoint y: 62, endPoint x: 251, endPoint y: 56, distance: 101.0
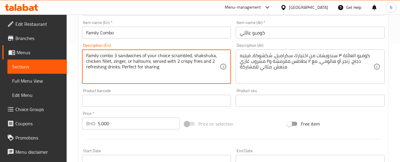
click at [116, 62] on textarea "Family combo 3 sandwiches of your choice scrambled, shakshuka, chicken fillet, …" at bounding box center [153, 67] width 134 height 28
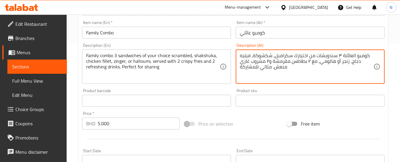
click at [342, 62] on textarea "كومبو العائلة ٣ سندويشات من اختيارك سكرامبل، شكشوكة، فيليه دجاج، زنجر أو هالومي…" at bounding box center [307, 67] width 134 height 28
click at [345, 63] on textarea "كومبو العائلة ٣ سندويشات من اختيارك سكرامبل، شكشوكة، فيليه دجاج، زنجر أو هالومي…" at bounding box center [307, 67] width 134 height 28
click at [330, 62] on textarea "كومبو العائلة ٣ سندويشات من اختيارك سكرامبل، شكشوكة، فيليه دجاج، زنجر أو هالومي…" at bounding box center [307, 67] width 134 height 28
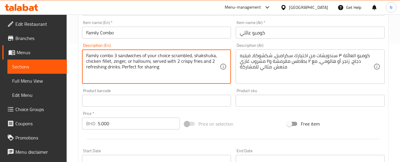
click at [142, 63] on textarea "Family combo 3 sandwiches of your choice scrambled, shakshuka, chicken fillet, …" at bounding box center [153, 67] width 134 height 28
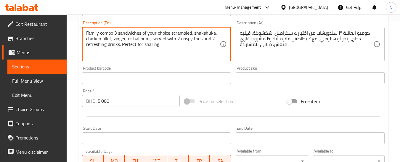
scroll to position [178, 0]
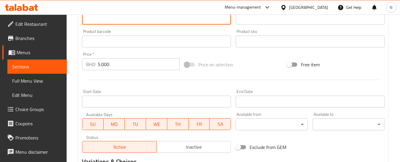
click at [245, 75] on div at bounding box center [234, 80] width 308 height 15
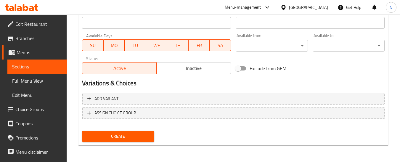
click at [135, 136] on span "Create" at bounding box center [118, 136] width 63 height 7
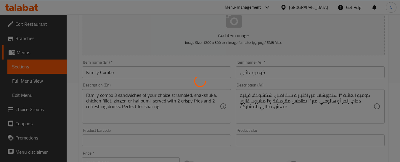
type input "0"
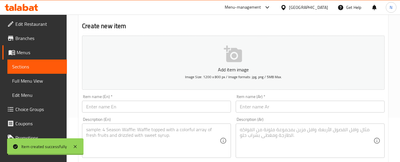
scroll to position [0, 0]
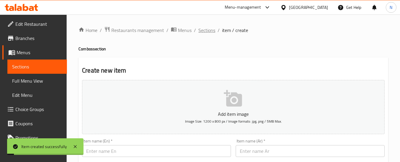
click at [202, 31] on span "Sections" at bounding box center [207, 30] width 17 height 7
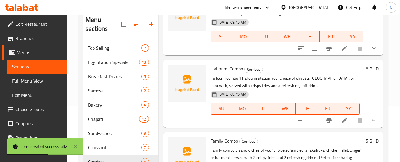
scroll to position [110, 0]
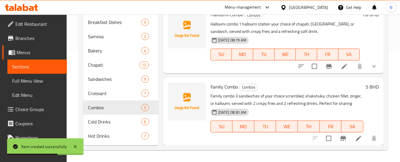
click at [351, 136] on li at bounding box center [359, 138] width 17 height 11
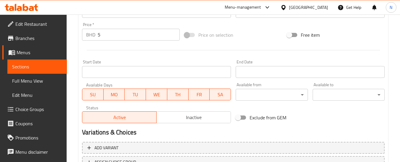
scroll to position [257, 0]
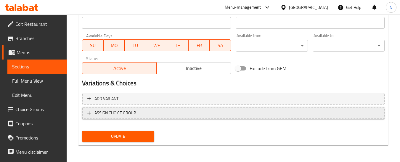
click at [155, 113] on span "ASSIGN CHOICE GROUP" at bounding box center [233, 112] width 292 height 7
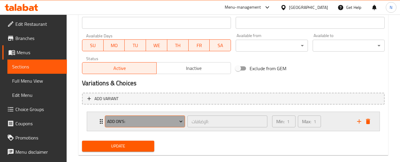
click at [135, 120] on span "Add On's:" at bounding box center [145, 121] width 76 height 7
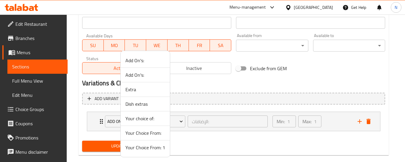
click at [142, 149] on span "Your Choice From: 1" at bounding box center [145, 147] width 40 height 7
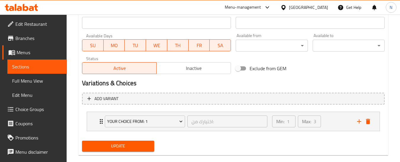
click at [133, 150] on span "Update" at bounding box center [118, 146] width 63 height 7
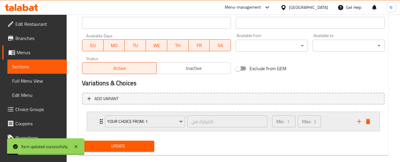
click at [337, 121] on div "Min: 1 ​ Max: 3 ​" at bounding box center [311, 121] width 85 height 19
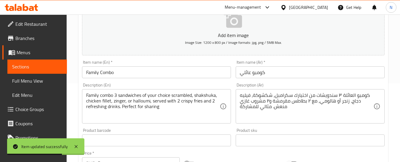
scroll to position [0, 0]
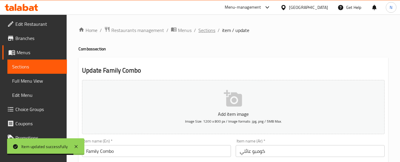
click at [202, 32] on span "Sections" at bounding box center [207, 30] width 17 height 7
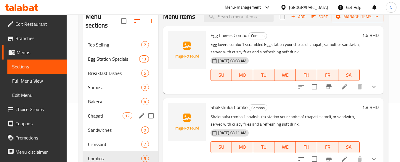
scroll to position [110, 0]
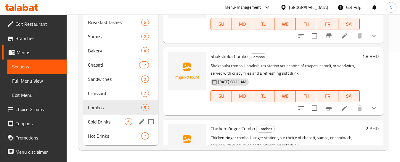
click at [114, 123] on span "Cold Drinks" at bounding box center [106, 121] width 37 height 7
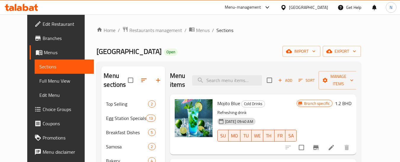
click at [320, 151] on icon "Branch-specific-item" at bounding box center [316, 147] width 7 height 7
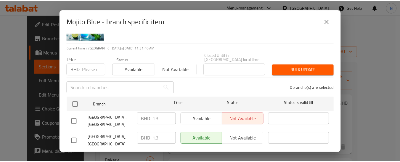
scroll to position [33, 0]
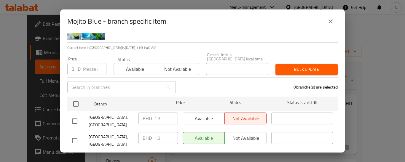
click at [87, 67] on input "number" at bounding box center [94, 69] width 23 height 12
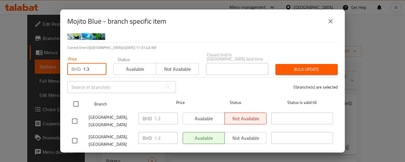
type input "1.3"
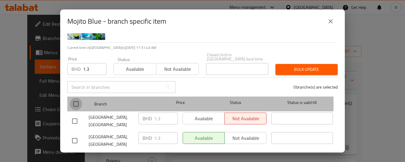
click at [76, 100] on input "checkbox" at bounding box center [76, 104] width 12 height 12
checkbox input "true"
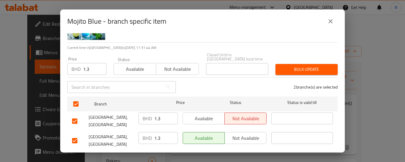
click at [288, 68] on span "Bulk update" at bounding box center [306, 69] width 53 height 7
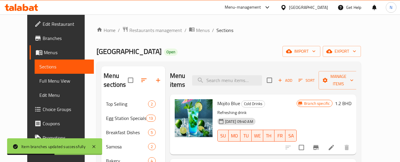
click at [352, 103] on h6 "1.2 BHD" at bounding box center [343, 103] width 17 height 8
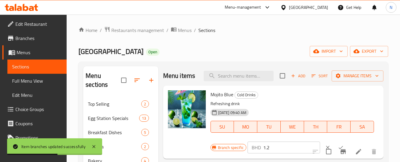
click at [362, 99] on h6 "Mojito Blue Cold Drinks" at bounding box center [293, 94] width 164 height 8
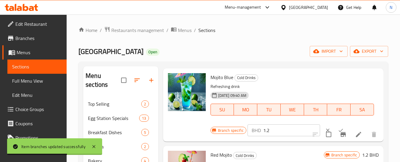
scroll to position [59, 0]
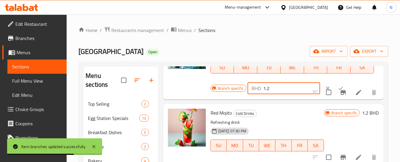
click at [266, 94] on input "1.2" at bounding box center [292, 88] width 57 height 12
paste input "300"
type input "1.300"
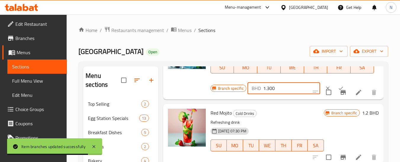
click at [339, 90] on icon "ok" at bounding box center [341, 88] width 4 height 3
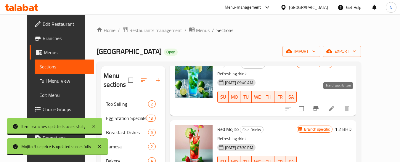
scroll to position [30, 0]
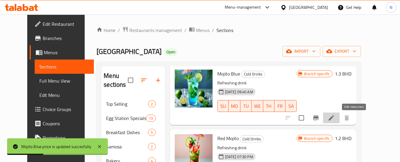
click at [335, 119] on icon at bounding box center [331, 117] width 7 height 7
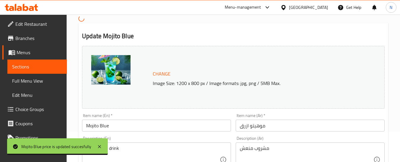
scroll to position [59, 0]
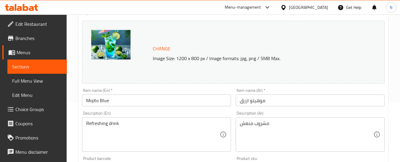
click at [117, 119] on div "Refreshing drink Description (En)" at bounding box center [156, 134] width 149 height 34
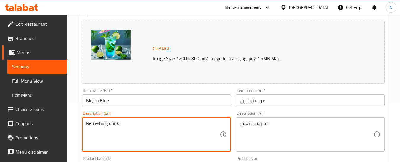
click at [114, 124] on textarea "Refreshing drink" at bounding box center [153, 135] width 134 height 28
paste textarea "A refreshing blend of mint, lime, and blue flavor for a cool and vibrant drink"
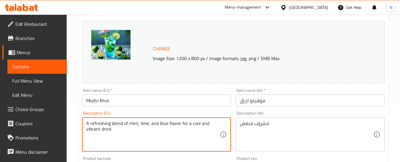
type textarea "A refreshing blend of mint, lime, and blue flavor for a cool and vibrant drink"
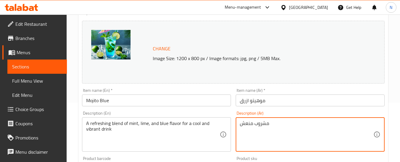
click at [260, 123] on textarea "مشروب منعش" at bounding box center [307, 135] width 134 height 28
paste textarea "يج منعش من النعناع والليمون مع نكهة زرقاء مميزة لمشروب بارد وحيوي."
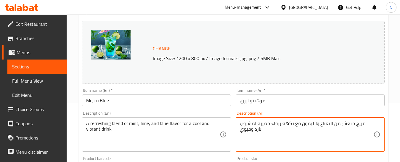
click at [338, 123] on textarea "مزيج منعش من النعناع والليمون مع نكهة زرقاء مميزة لمشروب بارد وحيوي." at bounding box center [307, 135] width 134 height 28
click at [322, 123] on textarea "مزيج منعش من نعناع والليمون مع نكهة زرقاء مميزة لمشروب بارد وحيوي." at bounding box center [307, 135] width 134 height 28
type textarea "مزيج منعش من نعناع، ليمون مع نكهة زرقاء مميزة لمشروب بارد وحيوي."
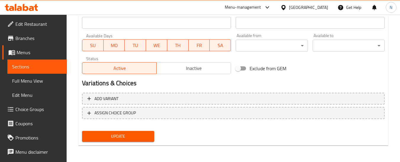
click at [123, 133] on span "Update" at bounding box center [118, 136] width 63 height 7
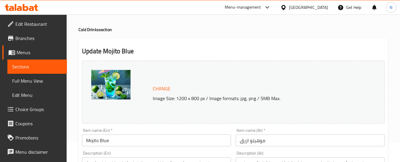
scroll to position [30, 0]
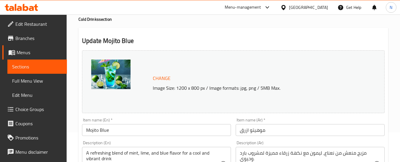
click at [102, 132] on input "Mojito Blue" at bounding box center [156, 130] width 149 height 12
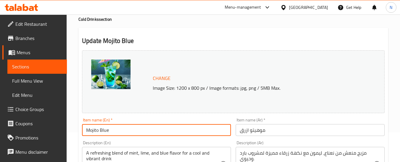
click at [102, 132] on input "Mojito Blue" at bounding box center [156, 130] width 149 height 12
paste input "Blue Mojito Splash"
type input "Blue Mojito Splash"
click at [122, 132] on input "Blue Mojito Splash" at bounding box center [156, 130] width 149 height 12
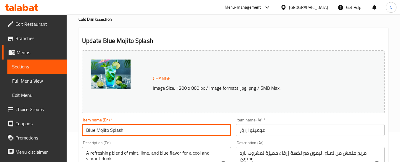
click at [122, 132] on input "Blue Mojito Splash" at bounding box center [156, 130] width 149 height 12
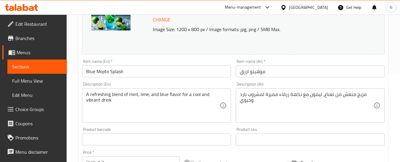
scroll to position [59, 0]
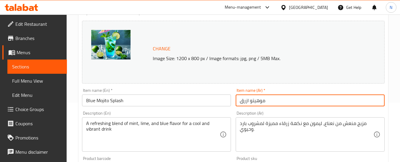
click at [270, 99] on input "موهيتو ازرق" at bounding box center [310, 101] width 149 height 12
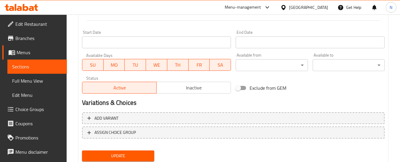
scroll to position [265, 0]
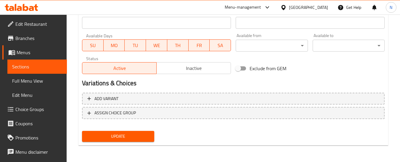
type input "موهيتو ازرق سبلاش"
click at [116, 133] on span "Update" at bounding box center [118, 136] width 63 height 7
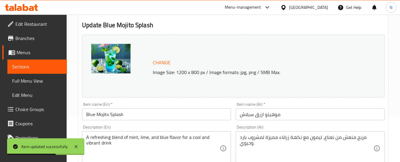
scroll to position [0, 0]
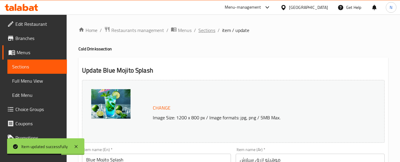
click at [206, 31] on span "Sections" at bounding box center [207, 30] width 17 height 7
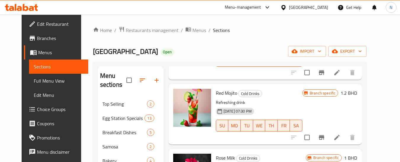
scroll to position [89, 0]
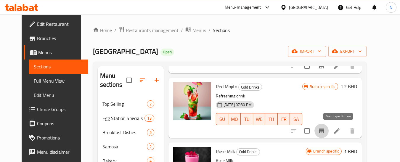
click at [325, 132] on icon "Branch-specific-item" at bounding box center [321, 131] width 5 height 5
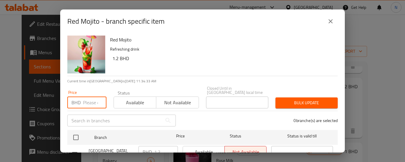
click at [89, 98] on input "number" at bounding box center [94, 103] width 23 height 12
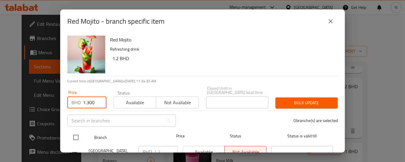
type input "1.300"
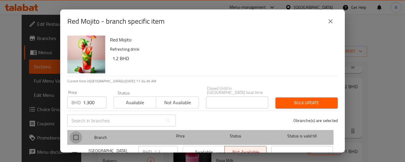
click at [79, 134] on input "checkbox" at bounding box center [76, 137] width 12 height 12
checkbox input "true"
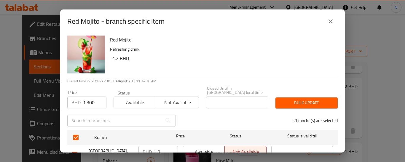
click at [280, 99] on span "Bulk update" at bounding box center [306, 102] width 53 height 7
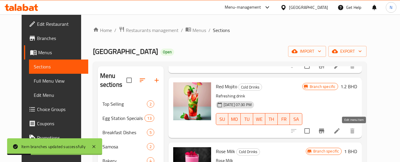
click at [341, 133] on icon at bounding box center [337, 130] width 7 height 7
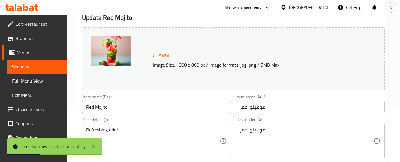
scroll to position [59, 0]
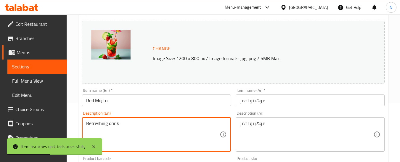
click at [119, 122] on textarea "Refreshing drink" at bounding box center [153, 135] width 134 height 28
paste textarea
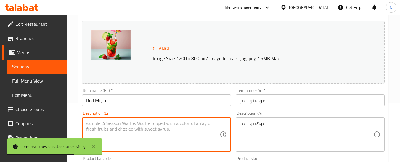
click at [171, 131] on textarea at bounding box center [153, 135] width 134 height 28
paste textarea
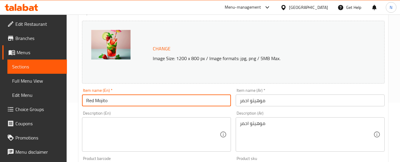
click at [120, 103] on input "Red Mojito" at bounding box center [156, 101] width 149 height 12
paste input "Twist"
type input "Red Mojito Twist"
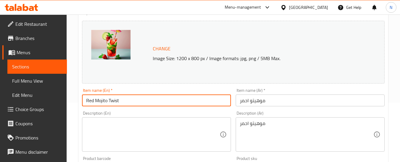
click at [252, 102] on input "موهيتو احمر" at bounding box center [310, 101] width 149 height 12
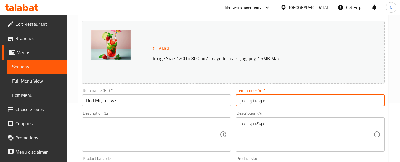
click at [243, 98] on input "موهيتو احمر" at bounding box center [310, 101] width 149 height 12
click at [291, 104] on input "موهيتو احمر" at bounding box center [310, 101] width 149 height 12
paste input "موهيتو أحمر تويست"
drag, startPoint x: 281, startPoint y: 102, endPoint x: 264, endPoint y: 102, distance: 17.8
click at [264, 102] on input "موهيتو احمر موهيتو أحمر تويست" at bounding box center [310, 101] width 149 height 12
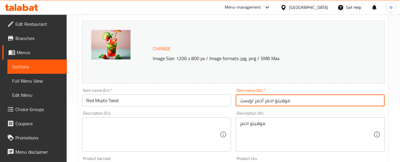
click at [269, 102] on input "موهيتو احمر أحمر تويست" at bounding box center [310, 101] width 149 height 12
type input "موهيتو أحمر تويست"
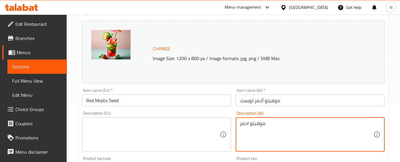
click at [266, 126] on textarea "موهيتو احمر" at bounding box center [307, 135] width 134 height 28
paste textarea "زيج منعش من النعناع والليمون مع نكهة التوت الحمراء لمشروب فاكهي وحيوي."
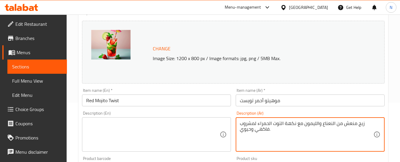
type textarea "زيج منعش من النعناع والليمون مع نكهة التوت الحمراء لمشروب فاكهي وحيوي."
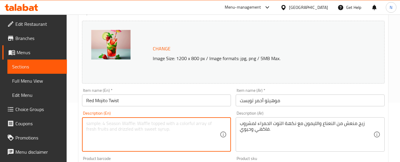
click at [139, 144] on textarea at bounding box center [153, 135] width 134 height 28
paste textarea "A refreshing mix of mint, lime, and red berry flavor for a fruity and vibrant d…"
type textarea "A refreshing mix of mint, lime, and red berry flavor for a fruity and vibrant d…"
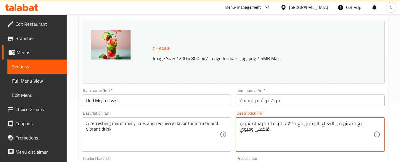
type textarea "زيج منعش من النعناع، الليمون مع نكهة التوت الحمراء لمشروب فاكهي وحيوي."
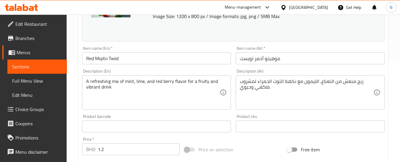
scroll to position [178, 0]
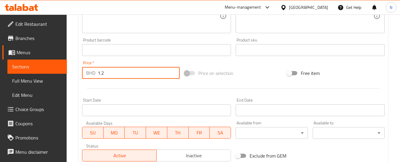
drag, startPoint x: 115, startPoint y: 76, endPoint x: 96, endPoint y: 74, distance: 19.1
click at [96, 74] on div "BHD 1.2 Price *" at bounding box center [131, 73] width 98 height 12
type input "1.300"
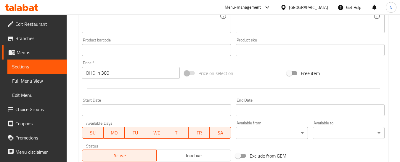
click at [265, 85] on div at bounding box center [234, 88] width 308 height 15
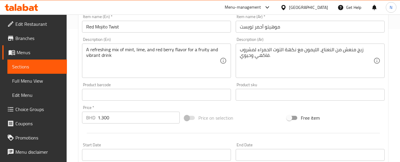
scroll to position [119, 0]
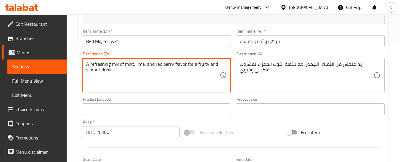
click at [96, 70] on textarea "A refreshing mix of mint, lime, and red berry flavor for a fruity and vibrant d…" at bounding box center [153, 75] width 134 height 28
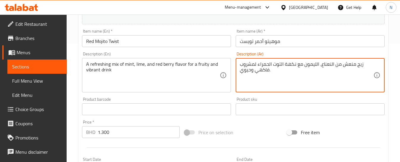
click at [360, 68] on textarea "زيج منعش من النعناع، الليمون مع نكهة التوت الحمراء لمشروب فاكهي وحيوي." at bounding box center [307, 75] width 134 height 28
paste textarea "مزيج"
type textarea "مزيج منعش من النعناع، الليمون مع نكهة التوت الحمراء لمشروب فاكهي وحيوي."
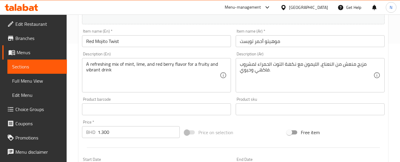
click at [253, 129] on div "Price on selection" at bounding box center [233, 132] width 103 height 16
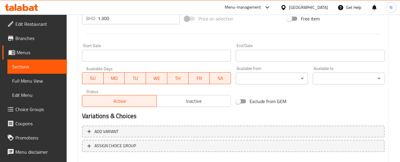
scroll to position [265, 0]
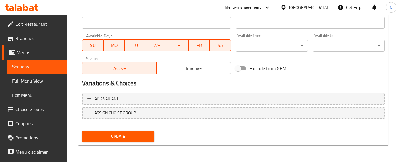
click at [115, 139] on span "Update" at bounding box center [118, 136] width 63 height 7
click at [130, 133] on span "Update" at bounding box center [118, 136] width 63 height 7
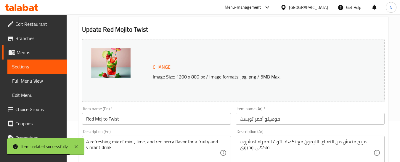
scroll to position [0, 0]
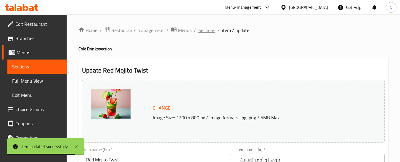
click at [207, 29] on span "Sections" at bounding box center [207, 30] width 17 height 7
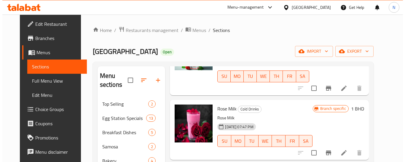
scroll to position [148, 0]
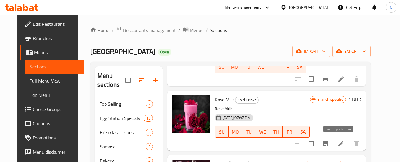
click at [330, 142] on icon "Branch-specific-item" at bounding box center [326, 143] width 7 height 7
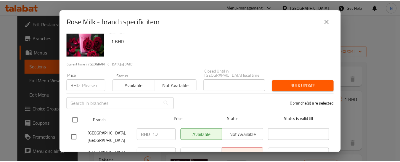
scroll to position [33, 0]
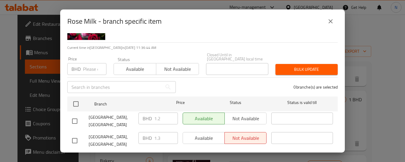
click at [328, 23] on icon "close" at bounding box center [330, 21] width 7 height 7
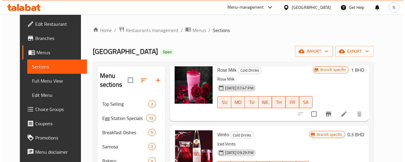
scroll to position [207, 0]
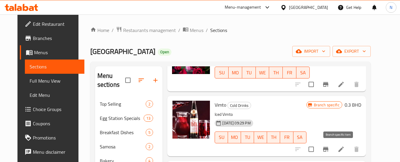
click at [333, 151] on button "Branch-specific-item" at bounding box center [326, 149] width 14 height 14
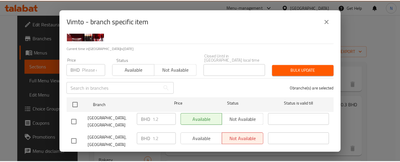
scroll to position [33, 0]
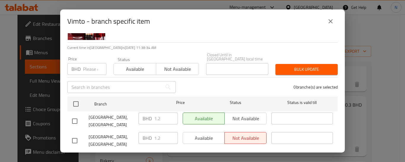
click at [334, 18] on button "close" at bounding box center [330, 21] width 14 height 14
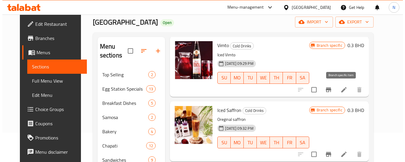
scroll to position [30, 0]
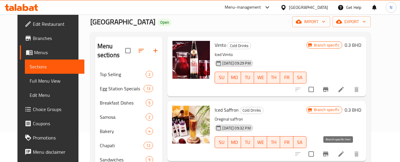
click at [329, 153] on icon "Branch-specific-item" at bounding box center [325, 154] width 5 height 5
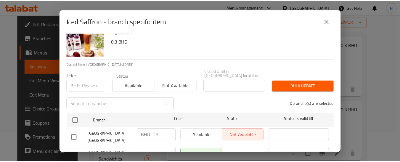
scroll to position [33, 0]
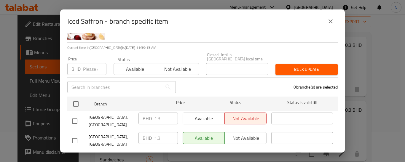
click at [91, 63] on input "number" at bounding box center [94, 69] width 23 height 12
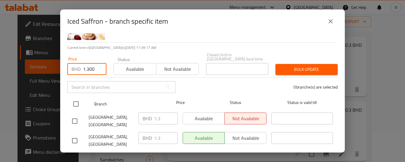
type input "1.300"
click at [79, 98] on input "checkbox" at bounding box center [76, 104] width 12 height 12
checkbox input "true"
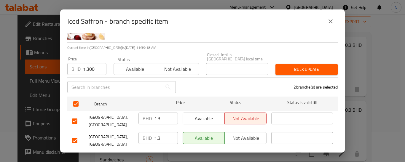
click at [290, 68] on span "Bulk update" at bounding box center [306, 69] width 53 height 7
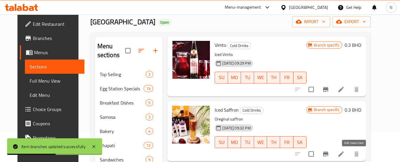
click at [345, 152] on icon at bounding box center [341, 154] width 7 height 7
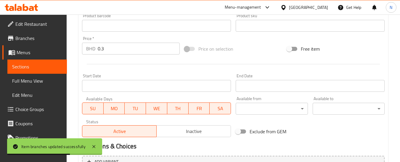
scroll to position [148, 0]
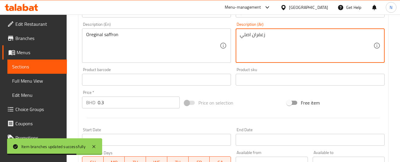
click at [262, 37] on textarea "زعفران اصلي" at bounding box center [307, 46] width 134 height 28
paste textarea "ليب بارد ممزوج بالزعفران الفاخر، يُقدَّم مع الثلج لمذاق غني ومنعش"
type textarea "حليب بارد ممزوج بالزعفران الفاخر، يُقدَّم مع الثلج لمذاق غني ومنعش"
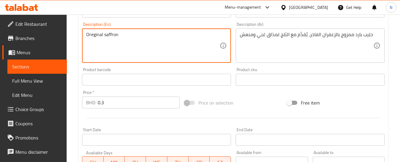
click at [97, 36] on textarea "Oreginal saffron" at bounding box center [153, 46] width 134 height 28
paste textarea "Chilled milk infused with premium saffron, served over ice for a rich and refre…"
type textarea "Chilled milk infused with premium saffron, served over ice for a rich and refre…"
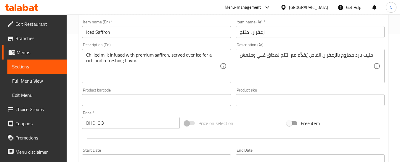
scroll to position [119, 0]
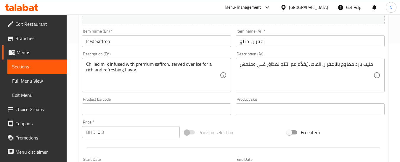
click at [120, 41] on input "Iced Saffron" at bounding box center [156, 41] width 149 height 12
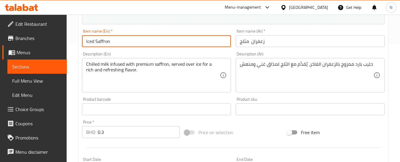
click at [120, 41] on input "Iced Saffron" at bounding box center [156, 41] width 149 height 12
paste input "Delight"
type input "Iced Saffron Delight"
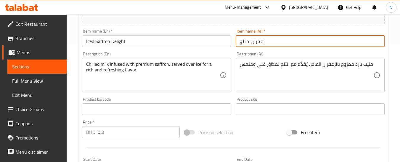
click at [276, 39] on input "زعفران مثلج" at bounding box center [310, 41] width 149 height 12
type input "زعفران مثلج ديليت"
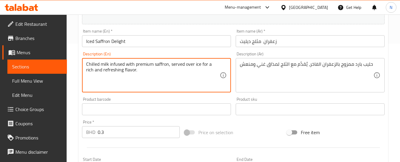
click at [99, 66] on textarea "Chilled milk infused with premium saffron, served over ice for a rich and refre…" at bounding box center [153, 75] width 134 height 28
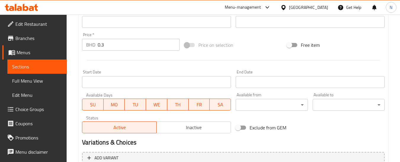
scroll to position [176, 0]
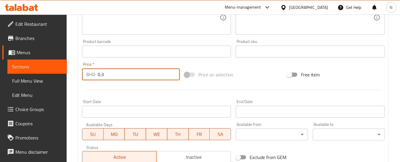
drag, startPoint x: 112, startPoint y: 79, endPoint x: 95, endPoint y: 76, distance: 17.1
click at [95, 76] on div "BHD 0.3 Price *" at bounding box center [131, 74] width 98 height 12
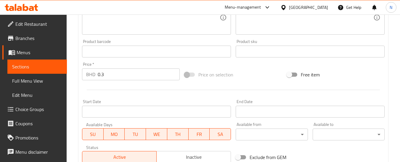
click at [108, 74] on input "0.3" at bounding box center [139, 74] width 82 height 12
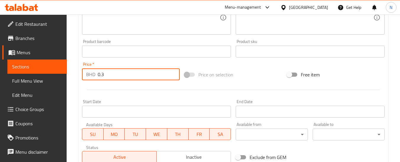
drag, startPoint x: 108, startPoint y: 74, endPoint x: 97, endPoint y: 77, distance: 11.8
click at [97, 77] on div "BHD 0.3 Price *" at bounding box center [131, 74] width 98 height 12
type input "1.300"
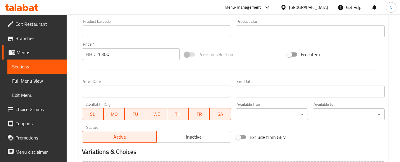
scroll to position [265, 0]
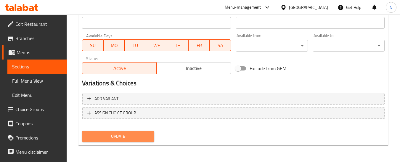
click at [118, 134] on span "Update" at bounding box center [118, 136] width 63 height 7
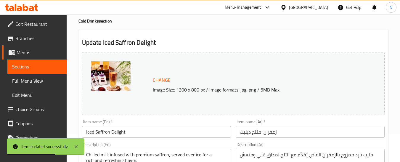
scroll to position [0, 0]
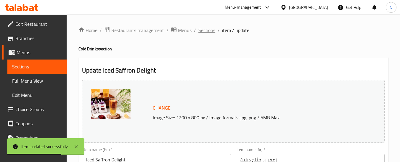
click at [204, 32] on span "Sections" at bounding box center [207, 30] width 17 height 7
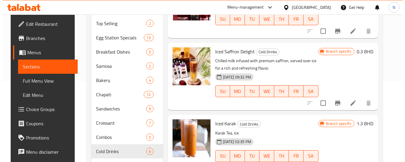
scroll to position [110, 0]
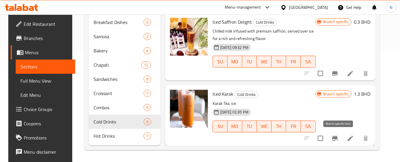
click at [339, 138] on icon "Branch-specific-item" at bounding box center [335, 138] width 7 height 7
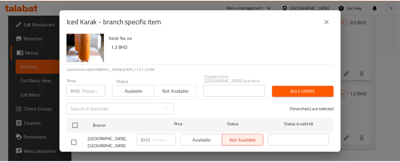
scroll to position [0, 0]
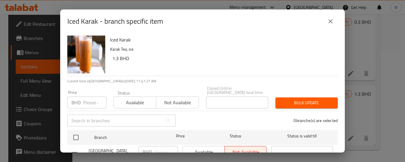
click at [88, 97] on input "number" at bounding box center [94, 103] width 23 height 12
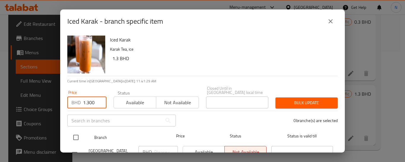
type input "1.300"
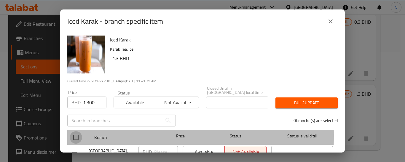
click at [77, 132] on input "checkbox" at bounding box center [76, 137] width 12 height 12
checkbox input "true"
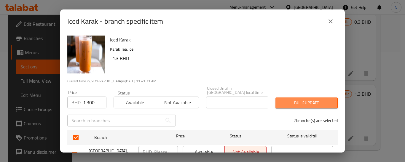
click at [280, 99] on span "Bulk update" at bounding box center [306, 102] width 53 height 7
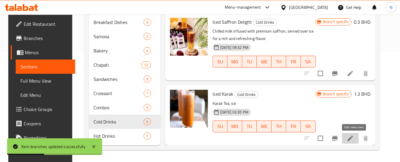
click at [354, 137] on icon at bounding box center [350, 138] width 7 height 7
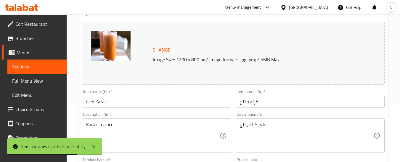
scroll to position [59, 0]
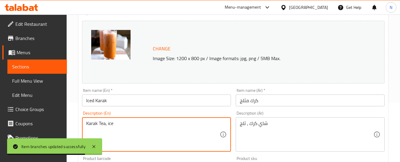
click at [110, 122] on textarea "Karak Tea, ice" at bounding box center [153, 135] width 134 height 28
paste textarea "A chilled twist on the classic Karak, brewed with strong tea, milk, and spices,…"
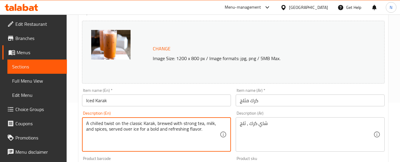
type textarea "A chilled twist on the classic Karak, brewed with strong tea, milk, and spices,…"
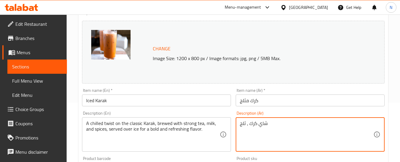
click at [261, 123] on textarea "شاي كرك ، ثلج" at bounding box center [307, 135] width 134 height 28
paste textarea "لمسة باردة على الكرك الكلاسيكي، شاي قوي ممزوج بالحليب والتوابل، يُقدَّم مع الثل…"
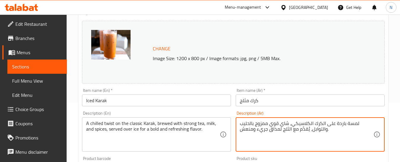
type textarea "لمسة باردة على الكرك الكلاسيكي، شاي قوي ممزوج بالحليب والتوابل، يُقدَّم مع الثل…"
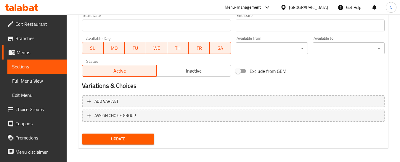
scroll to position [265, 0]
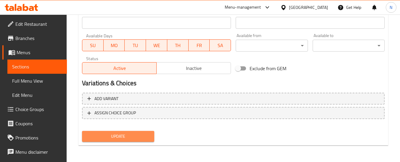
click at [128, 134] on span "Update" at bounding box center [118, 136] width 63 height 7
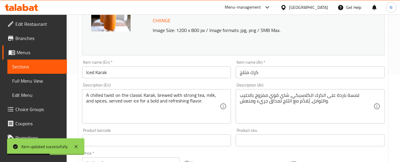
scroll to position [0, 0]
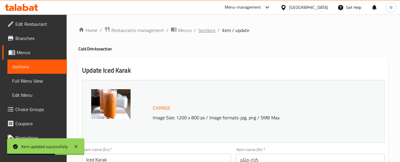
click at [206, 30] on span "Sections" at bounding box center [207, 30] width 17 height 7
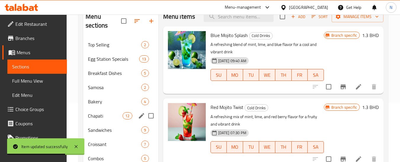
scroll to position [110, 0]
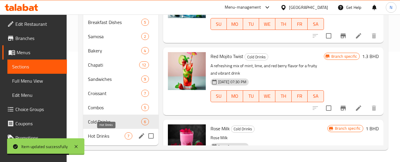
click at [104, 134] on span "Hot Drinks" at bounding box center [106, 136] width 37 height 7
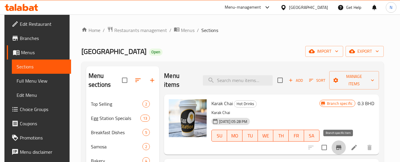
click at [337, 147] on icon "Branch-specific-item" at bounding box center [338, 147] width 5 height 5
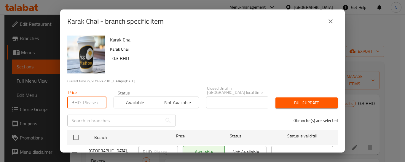
click at [87, 97] on input "number" at bounding box center [94, 103] width 23 height 12
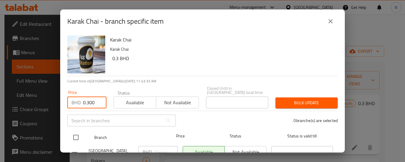
type input "0.300"
click at [75, 134] on input "checkbox" at bounding box center [76, 137] width 12 height 12
checkbox input "true"
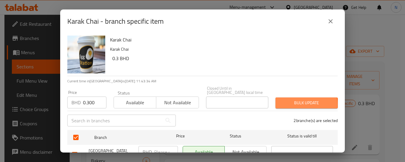
click at [285, 100] on span "Bulk update" at bounding box center [306, 102] width 53 height 7
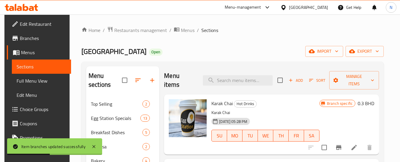
click at [347, 145] on li at bounding box center [354, 147] width 17 height 11
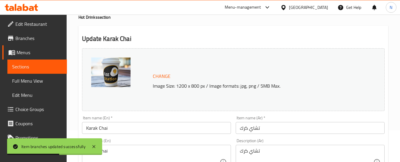
scroll to position [59, 0]
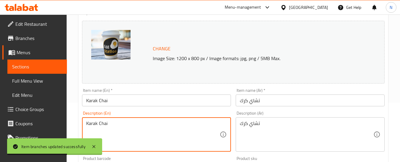
click at [122, 124] on textarea "Karak Chai" at bounding box center [153, 135] width 134 height 28
paste textarea "Traditional strong tea brewed with milk and a blend of spices for a rich and co…"
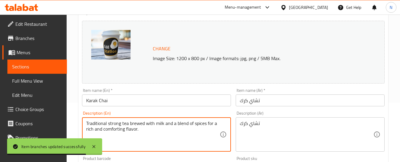
type textarea "Traditional strong tea brewed with milk and a blend of spices for a rich and co…"
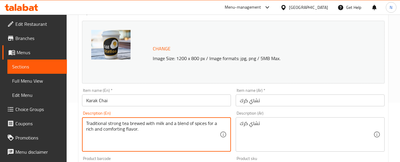
click at [266, 125] on textarea "تشاي كرك" at bounding box center [307, 135] width 134 height 28
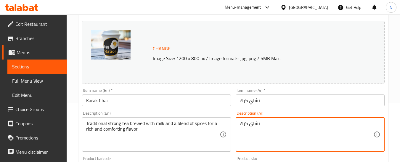
click at [266, 125] on textarea "تشاي كرك" at bounding box center [307, 135] width 134 height 28
paste textarea "اي تقليدي قوي ممزوج بالحليب والتوابل لمذاق غني ودافئ"
type textarea "شاي تقليدي قوي ممزوج بالحليب والتوابل لمذاق غني ودافئ"
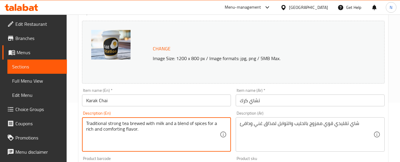
click at [177, 125] on textarea "Traditional strong tea brewed with milk and a blend of spices for a rich and co…" at bounding box center [153, 135] width 134 height 28
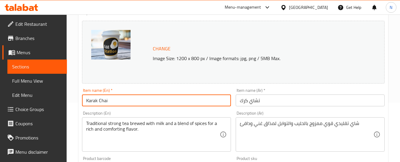
click at [127, 100] on input "Karak Chai" at bounding box center [156, 101] width 149 height 12
paste input "Classic"
type input "Classic Karak Chai"
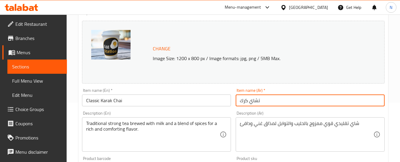
click at [239, 100] on input "تشاي كرك" at bounding box center [310, 101] width 149 height 12
click at [90, 103] on input "Classic Karak Chai" at bounding box center [156, 101] width 149 height 12
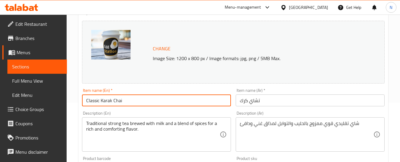
click at [90, 103] on input "Classic Karak Chai" at bounding box center [156, 101] width 149 height 12
click at [93, 100] on input "Classic Karak Chai" at bounding box center [156, 101] width 149 height 12
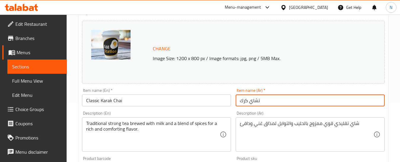
click at [269, 101] on input "تشاي كرك" at bounding box center [310, 101] width 149 height 12
paste input "كلاسيك"
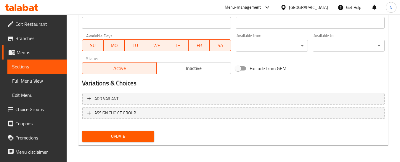
type input "تشاي كرك كلاسيك"
click at [144, 135] on span "Update" at bounding box center [118, 136] width 63 height 7
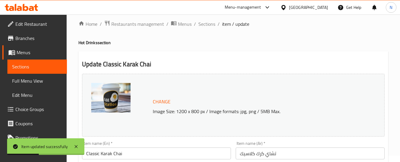
scroll to position [0, 0]
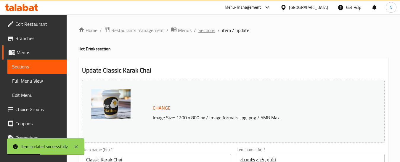
click at [204, 31] on span "Sections" at bounding box center [207, 30] width 17 height 7
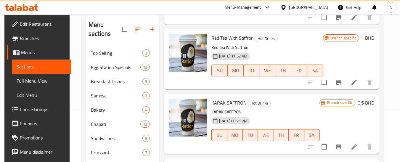
scroll to position [89, 0]
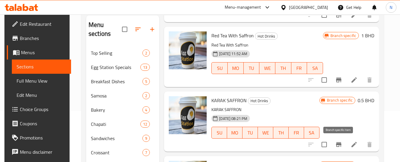
click at [344, 145] on button "Branch-specific-item" at bounding box center [339, 145] width 14 height 14
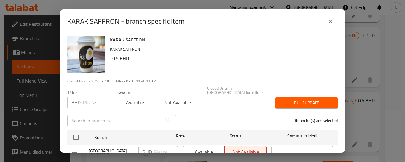
click at [84, 98] on input "number" at bounding box center [94, 103] width 23 height 12
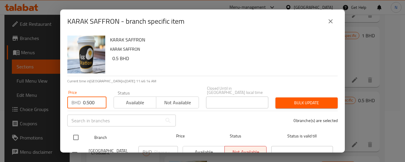
type input "0.500"
click at [76, 132] on input "checkbox" at bounding box center [76, 137] width 12 height 12
checkbox input "true"
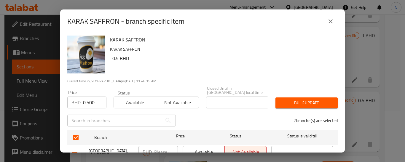
click at [286, 99] on span "Bulk update" at bounding box center [306, 102] width 53 height 7
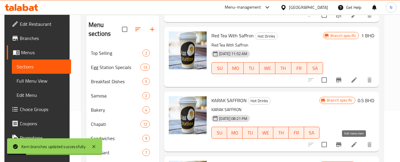
click at [354, 148] on icon at bounding box center [354, 144] width 7 height 7
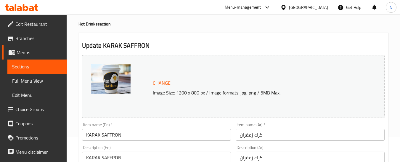
scroll to position [59, 0]
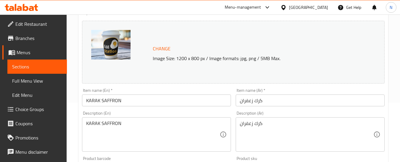
click at [137, 103] on input "KARAK SAFFRON" at bounding box center [156, 101] width 149 height 12
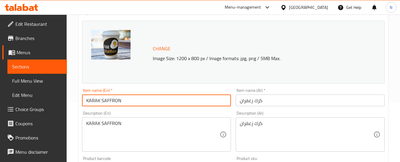
click at [137, 103] on input "KARAK SAFFRON" at bounding box center [156, 101] width 149 height 12
paste input "Royal Saffron Karak"
type input "Royal Saffron Karak"
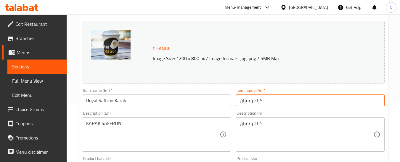
click at [255, 98] on input "كرك زعفران" at bounding box center [310, 101] width 149 height 12
paste input "لزعفران الملكي"
click at [269, 101] on input "كرك الزعفران الملكي" at bounding box center [310, 101] width 149 height 12
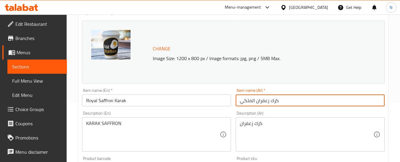
click at [247, 103] on input "كرك زعفران الملكي" at bounding box center [310, 101] width 149 height 12
type input "كرك زعفران رويال"
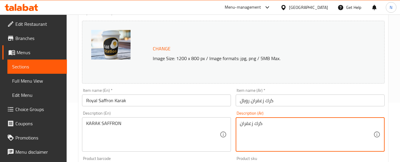
click at [251, 125] on textarea "كرك زعفران" at bounding box center [307, 135] width 134 height 28
paste textarea "رك فاخر ممزوج بالزعفران، مع مزيج التوابل الغنية والحليب الكريمي لتجربة ملكية مم…"
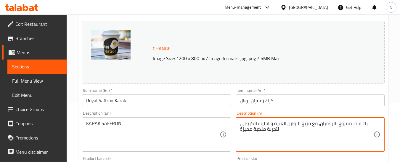
type textarea "رك فاخر ممزوج بالزعفران، مع مزيج التوابل الغنية والحليب الكريمي لتجربة ملكية مم…"
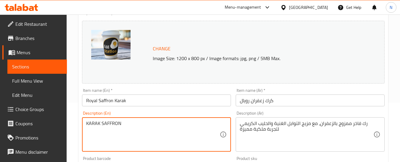
click at [162, 124] on textarea "KARAK SAFFRON" at bounding box center [153, 135] width 134 height 28
paste textarea "Premium Karak chai infused with saffron, blending rich spices and creamy milk f…"
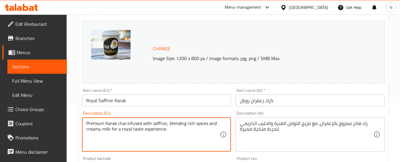
type textarea "Premium Karak chai infused with saffron, blending rich spices and creamy milk f…"
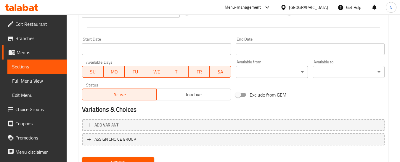
scroll to position [265, 0]
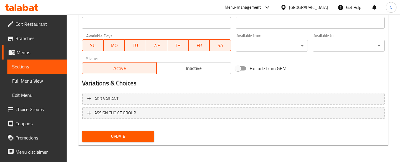
click at [114, 138] on span "Update" at bounding box center [118, 136] width 63 height 7
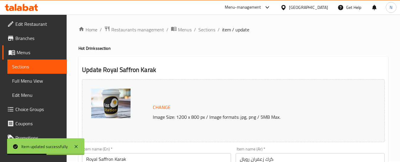
scroll to position [0, 0]
drag, startPoint x: 206, startPoint y: 31, endPoint x: 209, endPoint y: 36, distance: 5.6
click at [206, 31] on span "Sections" at bounding box center [207, 30] width 17 height 7
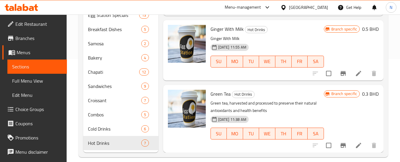
scroll to position [110, 0]
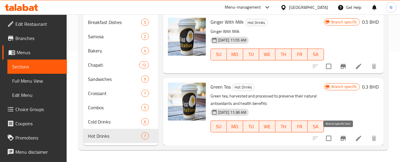
click at [342, 139] on icon "Branch-specific-item" at bounding box center [343, 138] width 7 height 7
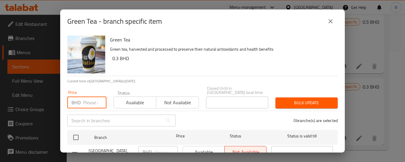
click at [83, 98] on input "number" at bounding box center [94, 103] width 23 height 12
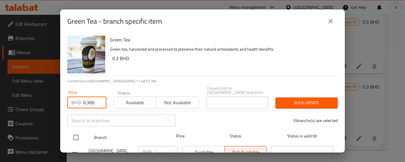
type input "0.300"
click at [78, 131] on input "checkbox" at bounding box center [76, 137] width 12 height 12
checkbox input "true"
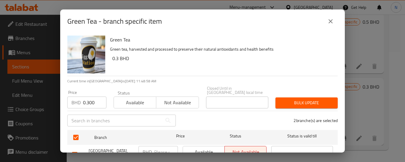
click at [296, 101] on span "Bulk update" at bounding box center [306, 102] width 53 height 7
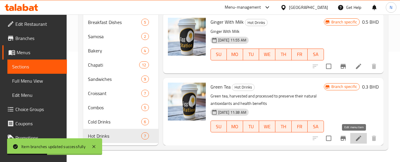
click at [355, 139] on icon at bounding box center [358, 138] width 7 height 7
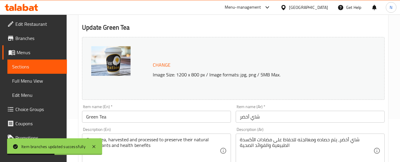
scroll to position [89, 0]
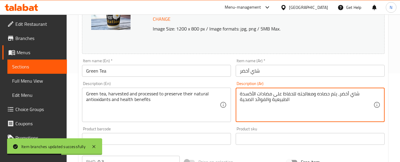
click at [256, 95] on textarea "شاي أخضر، يتم حصاده ومعالجته للحفاظ على مضادات الأكسدة الطبيعية والفوائد الصحية" at bounding box center [307, 105] width 134 height 28
paste textarea "خفيف ومهدئ يُقدَّم بارداً أو ساخناً لانتعاش صحي ومنشط"
type textarea "شاي أخضر خفيف ومهدئ يُقدَّم بارداً أو ساخناً لانتعاش صحي ومنشط"
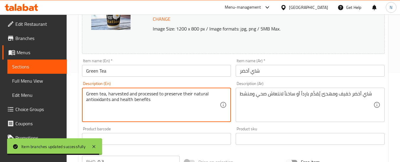
click at [167, 97] on textarea "Green tea, harvested and processed to preserve their natural antioxidants and h…" at bounding box center [153, 105] width 134 height 28
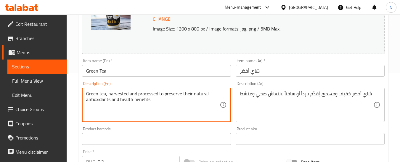
paste textarea "Light and soothing green tea served chilled or hot for a healthy and refreshing…"
type textarea "Light and soothing green tea served chilled or hot for a healthy and refreshing…"
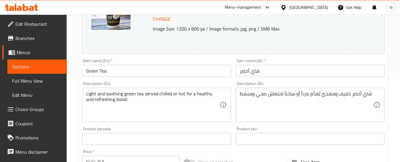
click at [131, 69] on input "Green Tea" at bounding box center [156, 71] width 149 height 12
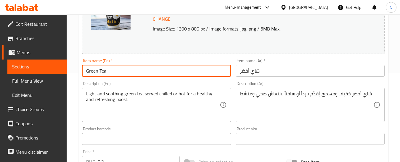
click at [131, 69] on input "Green Tea" at bounding box center [156, 71] width 149 height 12
paste input "Refreshing"
type input "Refreshing Green Tea"
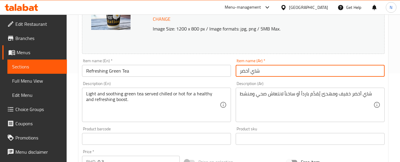
click at [272, 67] on input "شاي أخضر" at bounding box center [310, 71] width 149 height 12
paste input "لشاي الأخضر المنعش"
click at [280, 70] on input "الشاي الأخضر المنعش" at bounding box center [310, 71] width 149 height 12
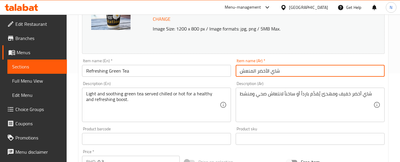
click at [267, 73] on input "شاي الأخضر المنعش" at bounding box center [310, 71] width 149 height 12
click at [254, 73] on input "شاي أخضر المنعش" at bounding box center [310, 71] width 149 height 12
type input "شاي أخضر منعش"
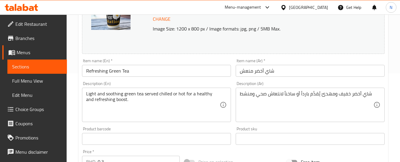
click at [243, 150] on div "Change Image Size: 1200 x 800 px / Image formats: jpg, png / 5MB Max. Item name…" at bounding box center [234, 121] width 308 height 264
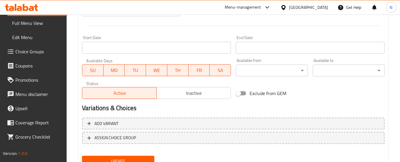
scroll to position [265, 0]
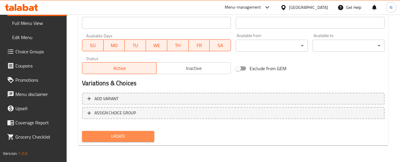
click at [137, 134] on span "Update" at bounding box center [118, 136] width 63 height 7
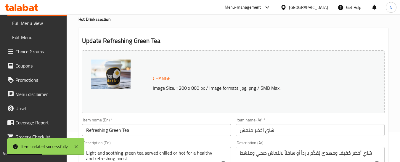
scroll to position [0, 0]
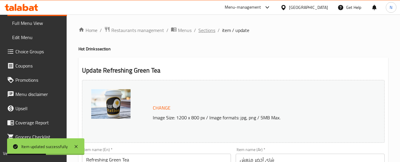
click at [199, 30] on span "Sections" at bounding box center [207, 30] width 17 height 7
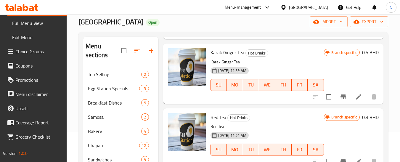
scroll to position [221, 0]
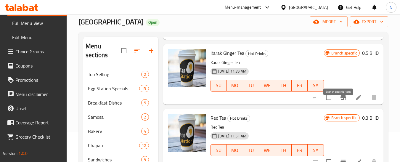
click at [341, 100] on icon "Branch-specific-item" at bounding box center [343, 97] width 5 height 5
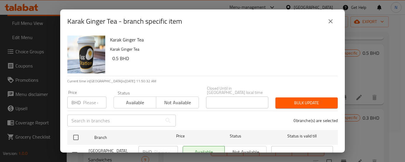
click at [86, 98] on input "number" at bounding box center [94, 103] width 23 height 12
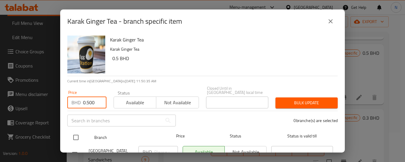
type input "0.500"
click at [74, 131] on input "checkbox" at bounding box center [76, 137] width 12 height 12
checkbox input "true"
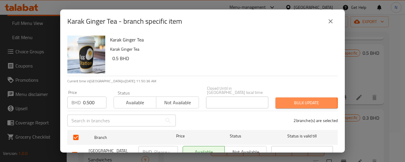
click at [281, 100] on span "Bulk update" at bounding box center [306, 102] width 53 height 7
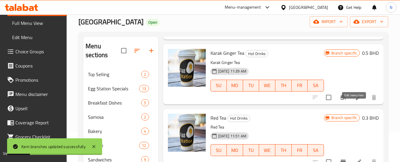
click at [356, 101] on icon at bounding box center [358, 97] width 7 height 7
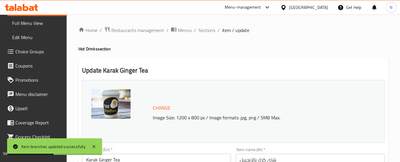
click at [135, 142] on div "Change Image Size: 1200 x 800 px / Image formats: jpg, png / 5MB Max." at bounding box center [233, 111] width 303 height 63
click at [130, 149] on div "Item name (En)   * Karak Ginger Tea Item name (En) *" at bounding box center [156, 157] width 149 height 18
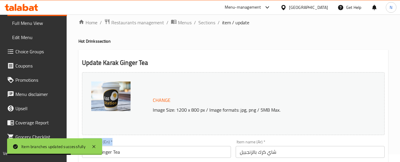
scroll to position [59, 0]
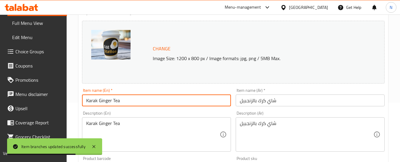
click at [128, 98] on input "Karak Ginger Tea" at bounding box center [156, 101] width 149 height 12
click at [128, 99] on input "Karak Ginger Tea" at bounding box center [156, 101] width 149 height 12
paste input "Spicy Ginger Karak"
type input "Spicy Ginger Karak"
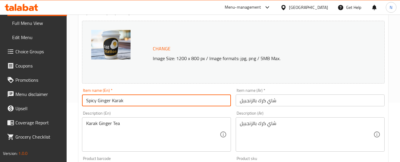
click at [271, 104] on input "شاي كرك بالزنجبيل" at bounding box center [310, 101] width 149 height 12
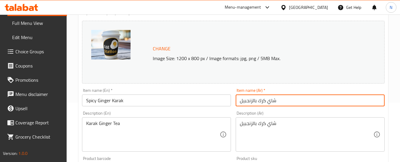
click at [271, 104] on input "شاي كرك بالزنجبيل" at bounding box center [310, 101] width 149 height 12
paste input "لحار"
click at [272, 101] on input "الحاركرك بالزنجبيل" at bounding box center [310, 101] width 149 height 12
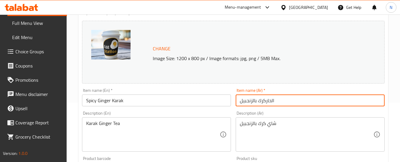
drag, startPoint x: 266, startPoint y: 101, endPoint x: 275, endPoint y: 101, distance: 9.5
click at [275, 101] on input "الحاركرك بالزنجبيل" at bounding box center [310, 101] width 149 height 12
click at [286, 101] on input "كرك بالزنجبيل" at bounding box center [310, 101] width 149 height 12
type input "كرك بالزنجبيل حار"
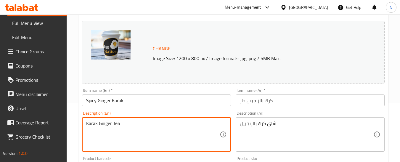
click at [183, 128] on textarea "Karak Ginger Tea" at bounding box center [153, 135] width 134 height 28
paste textarea "Bold Karak chai infused with fresh ginger, combining rich spices and creamy mil…"
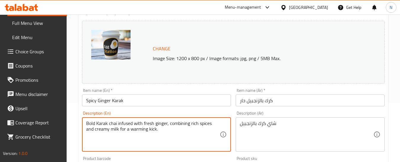
type textarea "Bold Karak chai infused with fresh ginger, combining rich spices and creamy mil…"
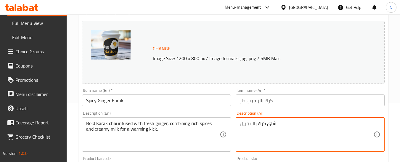
click at [267, 124] on textarea "شاي كرك بالزنجبيل" at bounding box center [307, 135] width 134 height 28
paste textarea "كرك قوي ممزوج بالزنجبيل الطازج، مع التوابل الغنية والحليب الكريمي ليمنحك دفئاً …"
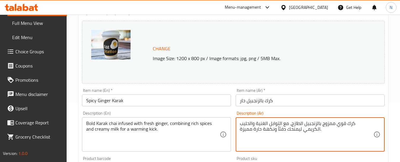
type textarea "كرك قوي ممزوج بالزنجبيل الطازج، مع التوابل الغنية والحليب الكريمي ليمنحك دفئاً …"
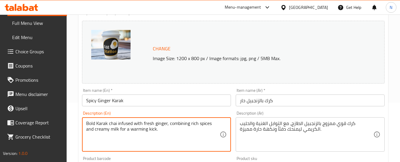
click at [154, 128] on textarea "Bold Karak chai infused with fresh ginger, combining rich spices and creamy mil…" at bounding box center [153, 135] width 134 height 28
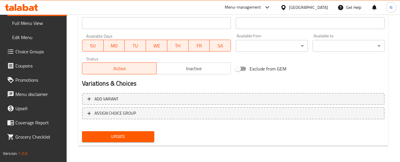
scroll to position [265, 0]
click at [146, 139] on span "Update" at bounding box center [118, 136] width 63 height 7
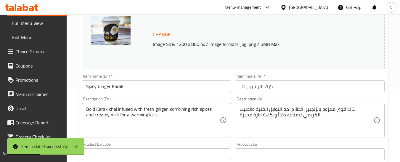
scroll to position [0, 0]
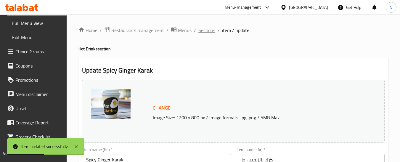
click at [209, 32] on span "Sections" at bounding box center [207, 30] width 17 height 7
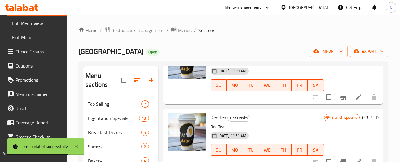
scroll to position [296, 0]
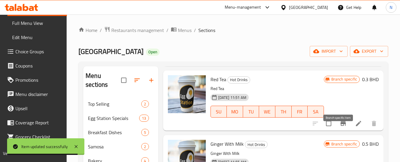
click at [342, 127] on icon "Branch-specific-item" at bounding box center [343, 123] width 7 height 7
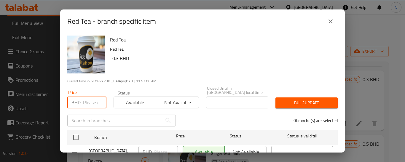
click at [89, 100] on input "number" at bounding box center [94, 103] width 23 height 12
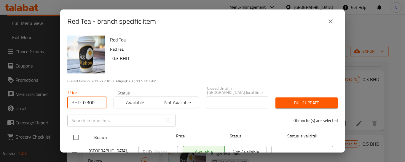
type input "0.300"
click at [74, 131] on input "checkbox" at bounding box center [76, 137] width 12 height 12
checkbox input "true"
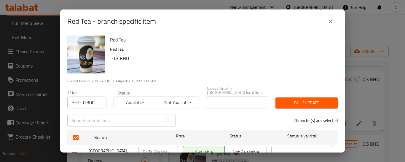
click at [293, 99] on span "Bulk update" at bounding box center [306, 102] width 53 height 7
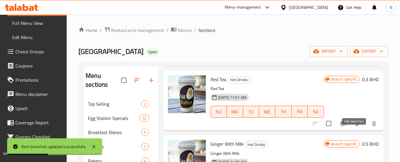
click at [356, 127] on icon at bounding box center [358, 123] width 7 height 7
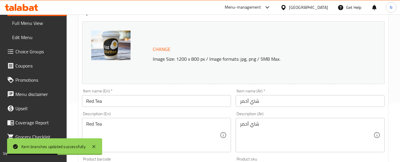
scroll to position [59, 0]
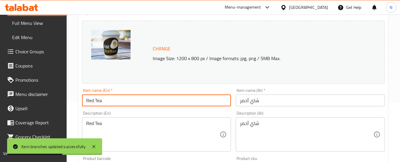
click at [119, 96] on input "Red Tea" at bounding box center [156, 101] width 149 height 12
click at [119, 98] on input "Red Tea" at bounding box center [156, 101] width 149 height 12
paste input "Classic"
click at [119, 98] on input "Red Tea" at bounding box center [156, 101] width 149 height 12
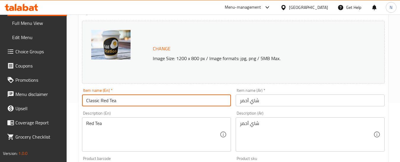
type input "Classic Red Tea"
click at [299, 101] on input "شاي أحمر" at bounding box center [310, 101] width 149 height 12
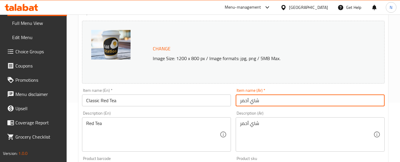
click at [299, 101] on input "شاي أحمر" at bounding box center [310, 101] width 149 height 12
paste input "لشاي الأحمر الكلاسيكي"
click at [284, 101] on input "الشاي الأحمر الكلاسيكي" at bounding box center [310, 101] width 149 height 12
click at [272, 100] on input "شاي الأحمر الكلاسيكي" at bounding box center [310, 101] width 149 height 12
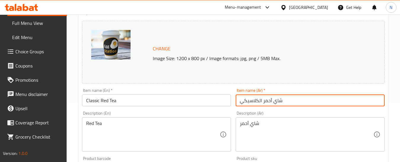
click at [259, 102] on input "شاي أحمر الكلاسيكي" at bounding box center [310, 101] width 149 height 12
drag, startPoint x: 244, startPoint y: 102, endPoint x: 240, endPoint y: 102, distance: 3.6
click at [240, 102] on input "شاي أحمر كلاسيكي" at bounding box center [310, 101] width 149 height 12
type input "شاي أحمر كلاسيك"
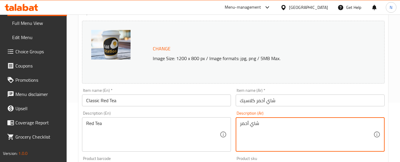
click at [255, 126] on textarea "شاي أحمر" at bounding box center [307, 135] width 134 height 28
paste textarea "ود تقليدي مُخمر بإتقان لمذاق بسيط، غني ومُريح"
type textarea "شاي أسود تقليدي مُخمر بإتقان لمذاق بسيط، غني ومُريح"
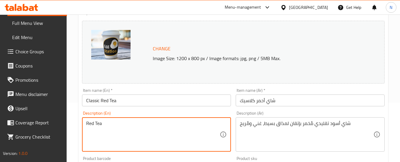
click at [117, 126] on textarea "Red Tea" at bounding box center [153, 135] width 134 height 28
paste textarea "Traditional black tea brewed to perfection for a simple, rich, and comforting t…"
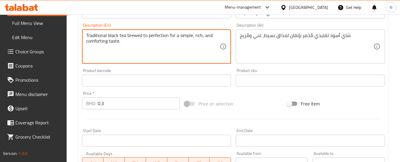
scroll to position [119, 0]
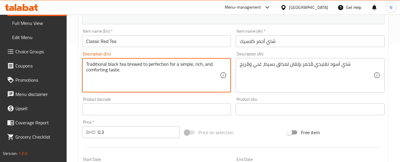
type textarea "Traditional black tea brewed to perfection for a simple, rich, and comforting t…"
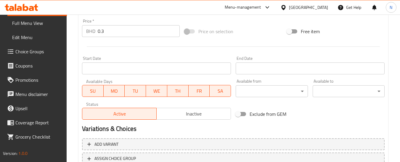
scroll to position [265, 0]
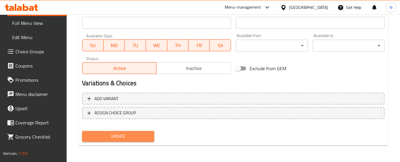
click at [123, 137] on span "Update" at bounding box center [118, 136] width 63 height 7
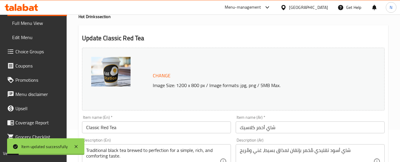
scroll to position [0, 0]
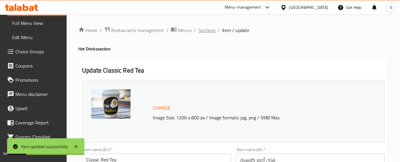
click at [209, 29] on span "Sections" at bounding box center [207, 30] width 17 height 7
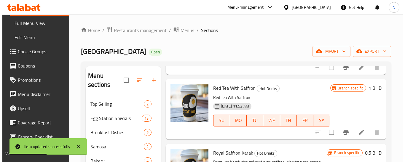
scroll to position [89, 0]
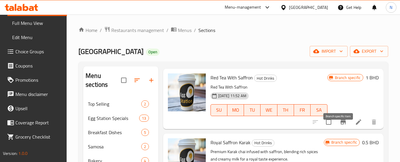
click at [344, 129] on button "Branch-specific-item" at bounding box center [343, 122] width 14 height 14
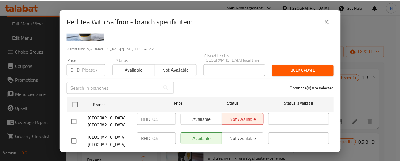
scroll to position [33, 0]
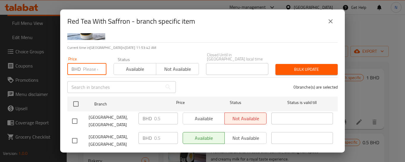
click at [96, 65] on input "number" at bounding box center [94, 69] width 23 height 12
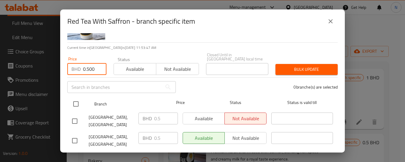
type input "0.500"
click at [77, 98] on input "checkbox" at bounding box center [76, 104] width 12 height 12
checkbox input "true"
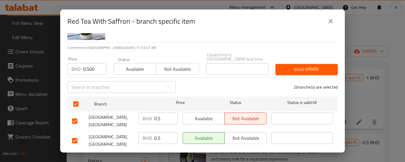
click at [290, 66] on span "Bulk update" at bounding box center [306, 69] width 53 height 7
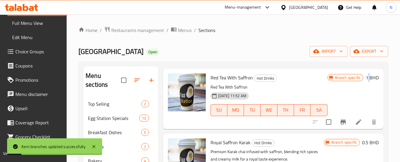
click at [366, 82] on h6 "1 BHD" at bounding box center [372, 78] width 13 height 8
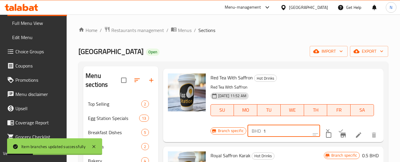
drag, startPoint x: 270, startPoint y: 142, endPoint x: 258, endPoint y: 140, distance: 12.7
click at [258, 137] on div "BHD 1 ​" at bounding box center [284, 131] width 73 height 12
click at [269, 137] on input "0.200" at bounding box center [292, 131] width 57 height 12
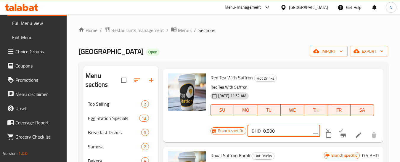
type input "0.500"
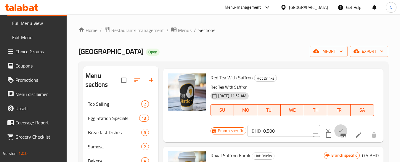
click at [338, 134] on icon "ok" at bounding box center [341, 131] width 6 height 6
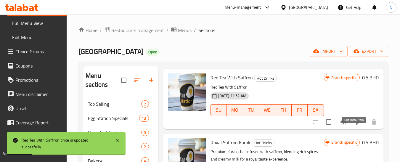
click at [357, 126] on icon at bounding box center [358, 122] width 7 height 7
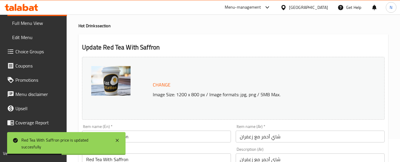
scroll to position [89, 0]
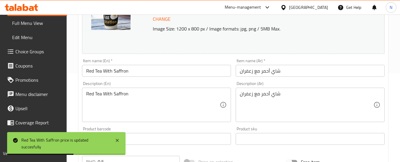
click at [120, 73] on input "Red Tea With Saffron" at bounding box center [156, 71] width 149 height 12
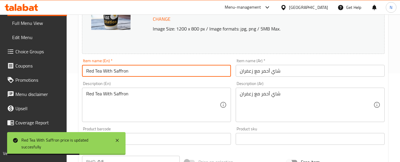
click at [120, 73] on input "Red Tea With Saffron" at bounding box center [156, 71] width 149 height 12
paste input "Royale (with Saffron)"
click at [118, 71] on input "Red Tea Royale (with Saffron)" at bounding box center [156, 71] width 149 height 12
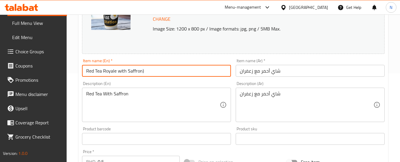
click at [165, 75] on input "Red Tea Royale with Saffron)" at bounding box center [156, 71] width 149 height 12
click at [120, 69] on input "Red Tea Royale with Saffron" at bounding box center [156, 71] width 149 height 12
click at [115, 68] on input "Red Tea Royale With Saffron" at bounding box center [156, 71] width 149 height 12
click at [114, 73] on input "Red Tea Royale With Saffron" at bounding box center [156, 71] width 149 height 12
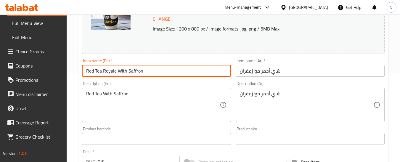
click at [114, 73] on input "Red Tea Royale With Saffron" at bounding box center [156, 71] width 149 height 12
type input "Red Tea Royale With Saffron"
click at [147, 69] on input "Red Tea Royale With Saffron" at bounding box center [156, 71] width 149 height 12
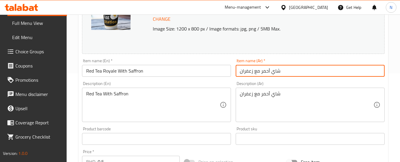
click at [260, 73] on input "شاي أحمر مع زعفران" at bounding box center [310, 71] width 149 height 12
click at [264, 72] on input "شاي أحمر رويال مع زعفران" at bounding box center [310, 71] width 149 height 12
type input "شاي أحمر رويال مع زعفران"
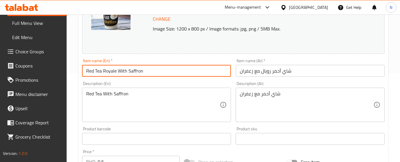
click at [108, 73] on input "Red Tea Royale With Saffron" at bounding box center [156, 71] width 149 height 12
paste input "text"
type input "Red Tea Royal With Saffron"
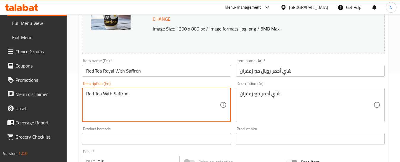
click at [146, 98] on textarea "Red Tea With Saffron" at bounding box center [153, 105] width 134 height 28
paste textarea "Classic black tea infused with premium saffron for a rich, aromatic, and royal …"
type textarea "Classic black tea infused with premium saffron for a rich, aromatic, and royal …"
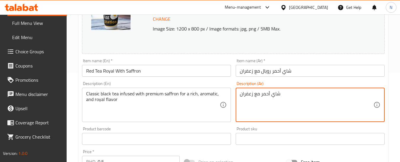
click at [288, 94] on textarea "شاي أحمر مع زعفران" at bounding box center [307, 105] width 134 height 28
paste textarea "ود كلاسيكي ممزوج بالزعفران الفاخر لمذاق غني، عطري وملكي"
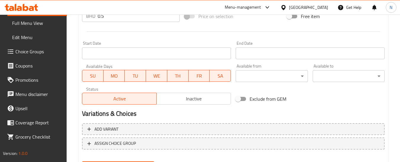
scroll to position [265, 0]
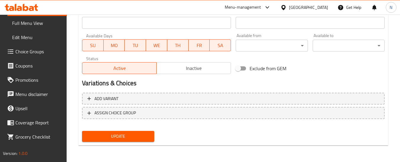
type textarea "شاي أسود كلاسيكي ممزوج بالزعفران الفاخر لمذاق غني، عطري وملكي"
click at [122, 137] on span "Update" at bounding box center [118, 136] width 63 height 7
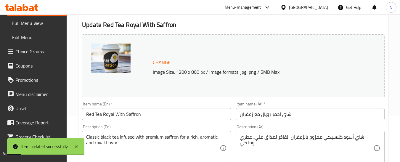
scroll to position [0, 0]
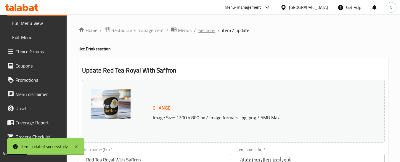
click at [211, 31] on span "Sections" at bounding box center [207, 30] width 17 height 7
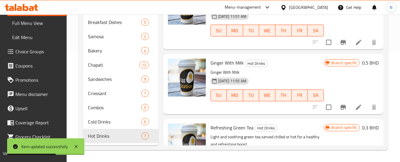
scroll to position [273, 0]
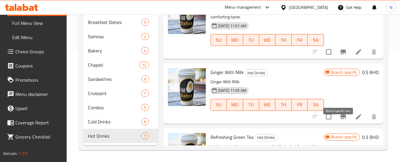
click at [336, 123] on button "Branch-specific-item" at bounding box center [343, 117] width 14 height 14
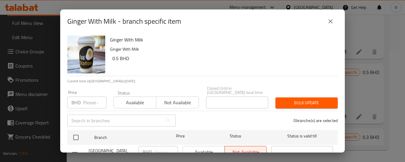
click at [88, 101] on input "number" at bounding box center [94, 103] width 23 height 12
click at [87, 98] on input "0.200" at bounding box center [94, 103] width 23 height 12
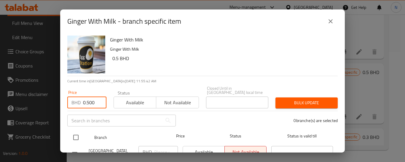
type input "0.500"
click at [76, 132] on input "checkbox" at bounding box center [76, 137] width 12 height 12
checkbox input "true"
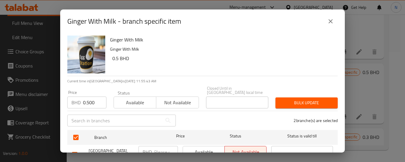
click at [282, 103] on button "Bulk update" at bounding box center [306, 103] width 62 height 11
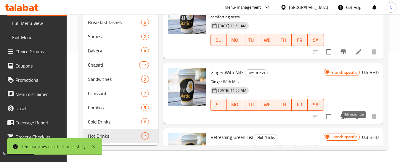
click at [356, 119] on icon at bounding box center [358, 116] width 5 height 5
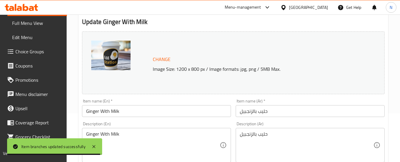
scroll to position [59, 0]
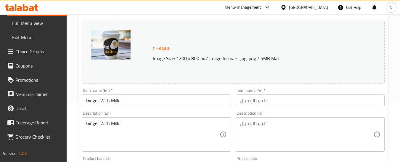
click at [143, 101] on input "Ginger With Milk" at bounding box center [156, 101] width 149 height 12
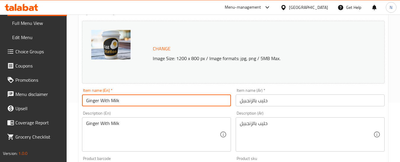
click at [143, 101] on input "Ginger With Milk" at bounding box center [156, 101] width 149 height 12
paste input "Creamy Ginger Milk Tea"
type input "Creamy Ginger Milk Tea"
click at [269, 102] on input "حليب بالزنجبيل" at bounding box center [310, 101] width 149 height 12
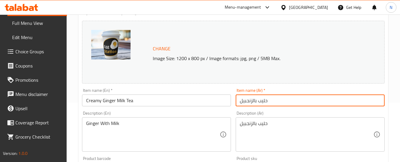
click at [269, 102] on input "حليب بالزنجبيل" at bounding box center [310, 101] width 149 height 12
paste input "اي حليب الزنجبيل الكريمي"
click at [272, 102] on input "شاي حليب الزنجبيل الكريمي" at bounding box center [310, 101] width 149 height 12
click at [271, 102] on input "شاي حليب الزنجبيل الكريمي" at bounding box center [310, 101] width 149 height 12
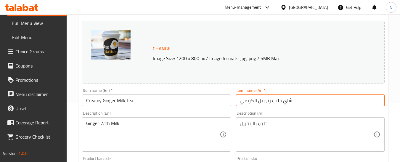
click at [255, 102] on input "شاي حليب زنجبيل الكريمي" at bounding box center [310, 101] width 149 height 12
type input "شاي حليب زنجبيل كريمي"
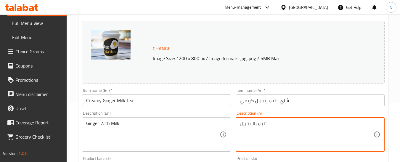
click at [267, 123] on textarea "حليب بالزنجبيل" at bounding box center [307, 135] width 134 height 28
paste textarea "اي حليب ناعم ممزوج بالزنجبيل الطازج، بقوام كريمي ونكهة دافئة حارة"
type textarea "شاي حليب ناعم ممزوج بالزنجبيل الطازج، بقوام كريمي ونكهة دافئة حارة"
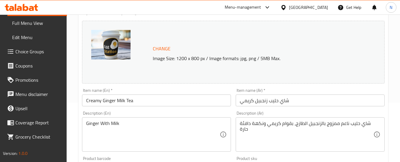
click at [147, 118] on div "Ginger With Milk Description (En)" at bounding box center [156, 134] width 149 height 34
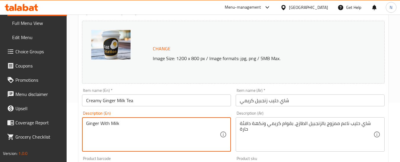
click at [145, 122] on textarea "Ginger With Milk" at bounding box center [153, 135] width 134 height 28
paste textarea "Smooth milk tea infused with fresh ginger, with a creamy texture and a warm, sp…"
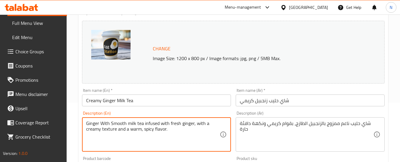
click at [145, 122] on textarea "Ginger With Smooth milk tea infused with fresh ginger, with a creamy texture an…" at bounding box center [153, 135] width 134 height 28
paste textarea
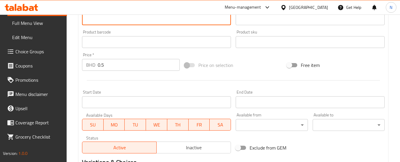
scroll to position [265, 0]
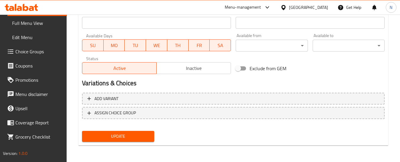
type textarea "Smooth milk tea infused with fresh ginger, with a creamy texture and a warm, sp…"
click at [137, 137] on span "Update" at bounding box center [118, 136] width 63 height 7
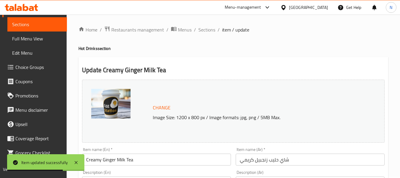
scroll to position [0, 0]
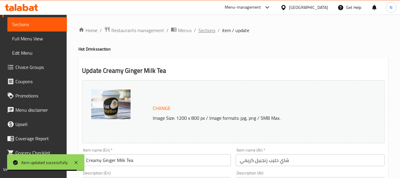
click at [213, 33] on span "Sections" at bounding box center [207, 30] width 17 height 7
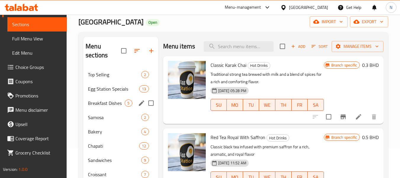
scroll to position [59, 0]
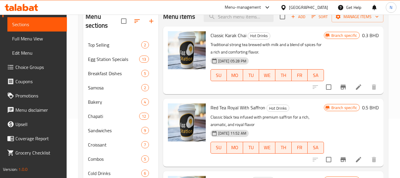
click at [34, 71] on link "Choice Groups" at bounding box center [34, 67] width 65 height 14
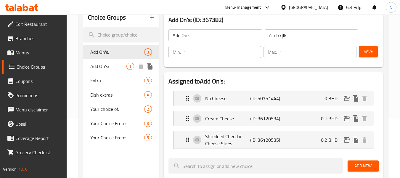
click at [129, 67] on span "1" at bounding box center [130, 66] width 7 height 6
type input "0"
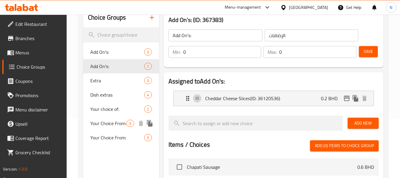
click at [113, 123] on span "Your Choice From:" at bounding box center [108, 122] width 36 height 7
type input "Your Choice From:"
type input "اختيارك من:"
type input "1"
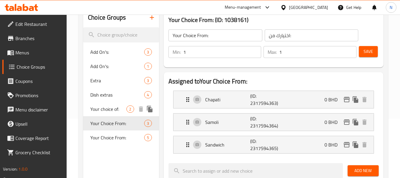
click at [117, 108] on span "Your choice of:" at bounding box center [108, 108] width 36 height 7
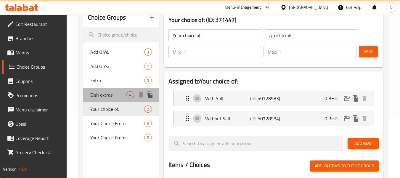
click at [117, 95] on span "Dish extras" at bounding box center [108, 94] width 36 height 7
type input "Dish extras"
type input "اضافات الطبق"
type input "0"
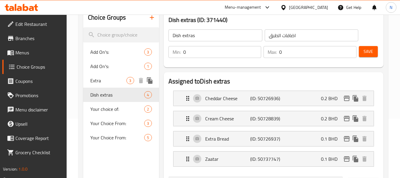
click at [122, 79] on span "Extra" at bounding box center [108, 80] width 36 height 7
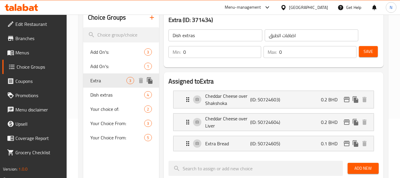
type input "Extra"
type input "الاضافات"
click at [124, 68] on span "Add On's:" at bounding box center [108, 66] width 36 height 7
type input "Add On's:"
type input "الإضافات:"
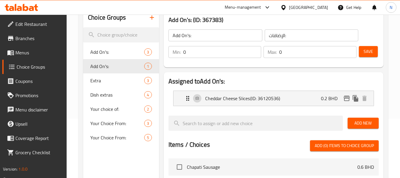
click at [24, 52] on span "Menus" at bounding box center [38, 52] width 47 height 7
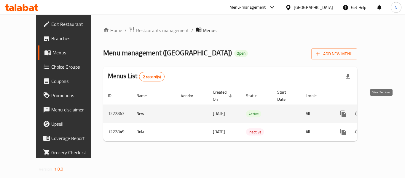
click at [382, 110] on icon "enhanced table" at bounding box center [385, 113] width 7 height 7
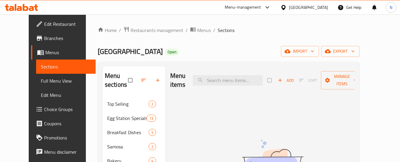
click at [44, 109] on span "Choice Groups" at bounding box center [67, 109] width 47 height 7
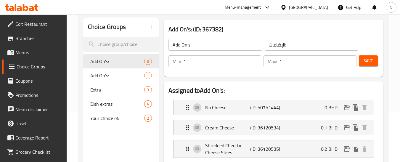
scroll to position [59, 0]
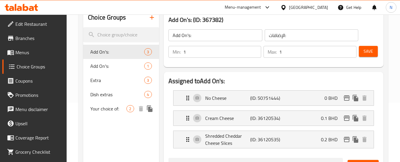
click at [108, 108] on span "Your choice of:" at bounding box center [108, 108] width 36 height 7
type input "Your choice of:"
type input "اختيارك من:"
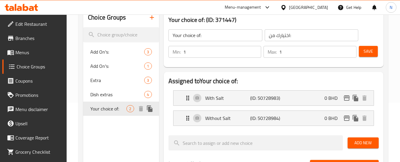
click at [106, 106] on span "Your choice of:" at bounding box center [108, 108] width 36 height 7
click at [187, 32] on input "Your choice of:" at bounding box center [216, 35] width 94 height 12
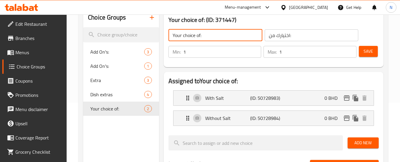
click at [187, 32] on input "Your choice of:" at bounding box center [216, 35] width 94 height 12
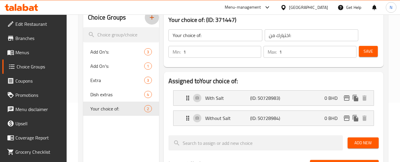
click at [155, 19] on icon "button" at bounding box center [152, 17] width 7 height 7
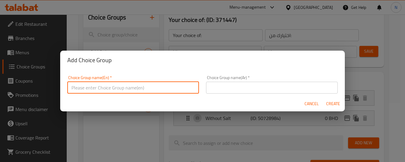
click at [163, 83] on input "text" at bounding box center [133, 88] width 132 height 12
paste input "Your choice of:"
type input "Your choice of:"
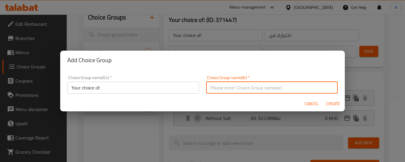
click at [247, 91] on input "text" at bounding box center [272, 88] width 132 height 12
click at [213, 88] on input "أختيارك من الوزن:" at bounding box center [272, 88] width 132 height 12
type input "أختيارك من :"
click at [332, 102] on span "Create" at bounding box center [333, 103] width 14 height 7
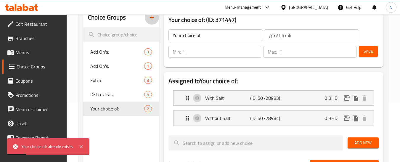
click at [155, 19] on icon "button" at bounding box center [152, 17] width 7 height 7
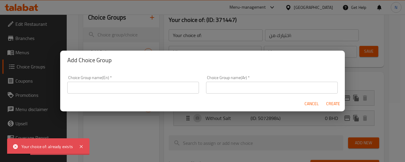
click at [164, 89] on input "text" at bounding box center [133, 88] width 132 height 12
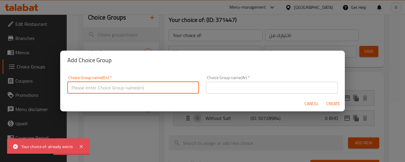
click at [103, 84] on input "text" at bounding box center [133, 88] width 132 height 12
click at [242, 86] on input "text" at bounding box center [272, 88] width 132 height 12
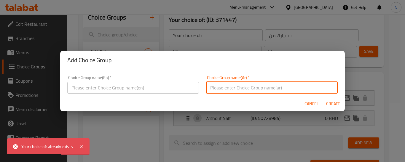
paste input "Your choice of:"
type input "Your choice of:"
click at [184, 87] on input "text" at bounding box center [133, 88] width 132 height 12
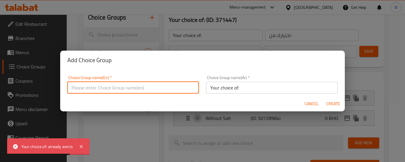
paste input "Your choice of:"
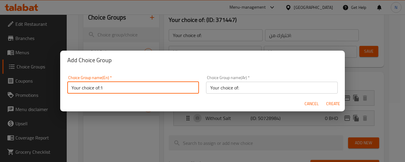
type input "Your choice of:1"
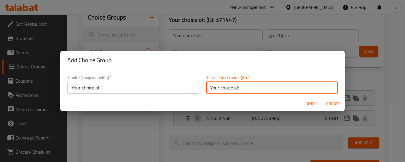
click at [221, 86] on input "Your choice of:" at bounding box center [272, 88] width 132 height 12
click at [234, 92] on input "Your choice of:" at bounding box center [272, 88] width 132 height 12
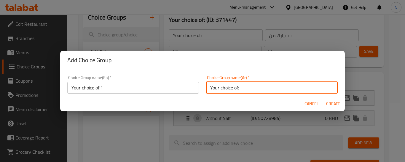
click at [234, 92] on input "Your choice of:" at bounding box center [272, 88] width 132 height 12
paste input "اختيارك من"
type input "اختيارك من:"
click at [336, 104] on span "Create" at bounding box center [333, 103] width 14 height 7
type input "Your choice of:1"
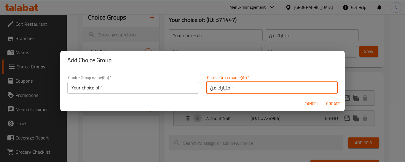
type input "0"
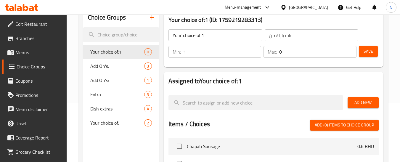
type input "1"
click at [255, 50] on input "1" at bounding box center [222, 52] width 78 height 12
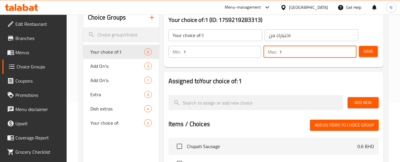
type input "1"
click at [351, 49] on input "1" at bounding box center [318, 52] width 77 height 12
click at [368, 104] on span "Add New" at bounding box center [364, 102] width 22 height 7
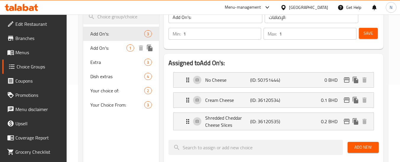
scroll to position [89, 0]
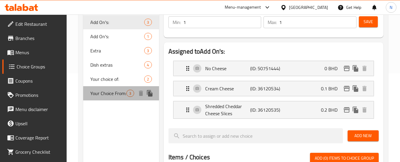
click at [109, 94] on span "Your Choice From:" at bounding box center [108, 93] width 36 height 7
type input "Your Choice From:"
type input "اختيارك من:"
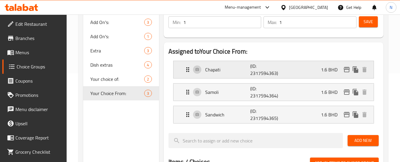
click at [318, 71] on div "Chapati (ID: 2317594363) 1.6 BHD" at bounding box center [275, 69] width 183 height 17
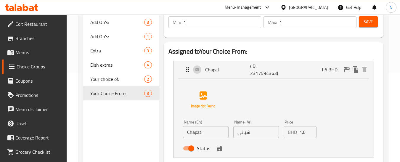
click at [303, 131] on input "1.6" at bounding box center [308, 132] width 17 height 12
click at [218, 148] on icon "save" at bounding box center [219, 148] width 5 height 5
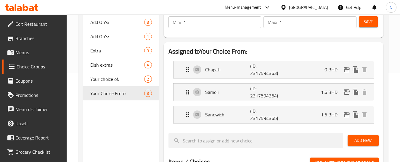
type input "0"
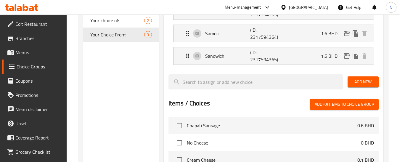
scroll to position [148, 0]
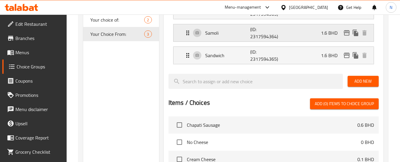
click at [317, 36] on div "Samoli (ID: 2317594364) 1.6 BHD" at bounding box center [275, 32] width 183 height 17
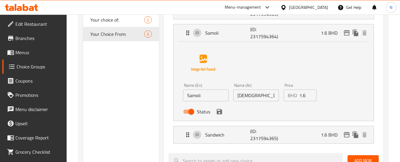
click at [303, 100] on input "1.6" at bounding box center [308, 96] width 17 height 12
click at [218, 114] on icon "save" at bounding box center [219, 111] width 5 height 5
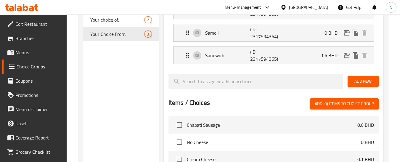
type input "0"
drag, startPoint x: 318, startPoint y: 56, endPoint x: 321, endPoint y: 60, distance: 5.6
click at [318, 56] on div "Sandwich (ID: 2317594365) 1.6 BHD" at bounding box center [275, 55] width 183 height 17
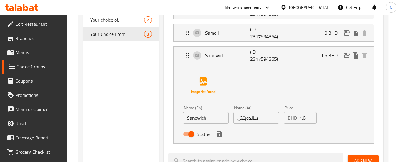
click at [304, 118] on input "1.6" at bounding box center [308, 118] width 17 height 12
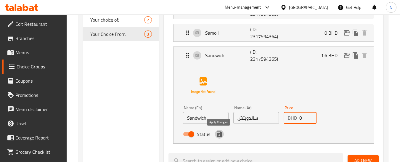
click at [217, 135] on icon "save" at bounding box center [219, 134] width 5 height 5
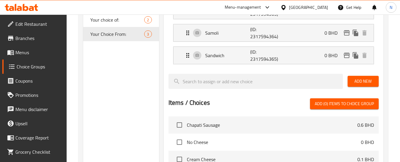
type input "0"
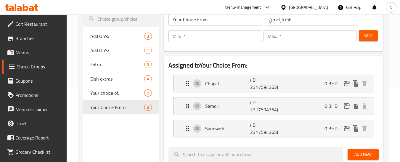
scroll to position [30, 0]
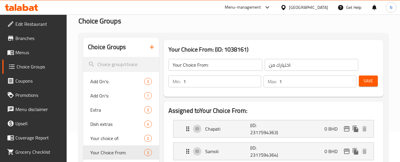
click at [370, 78] on span "Save" at bounding box center [368, 80] width 9 height 7
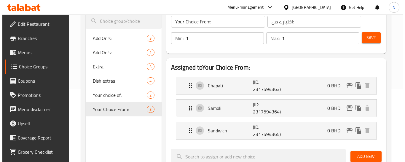
scroll to position [119, 0]
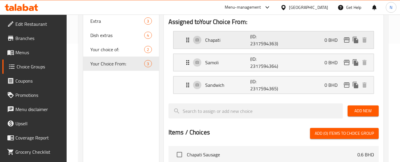
click at [345, 41] on icon "edit" at bounding box center [347, 39] width 7 height 7
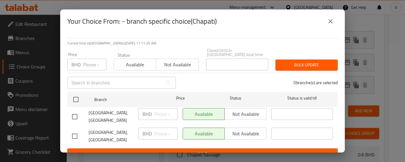
click at [331, 25] on icon "close" at bounding box center [330, 21] width 7 height 7
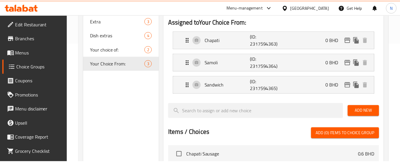
scroll to position [30, 0]
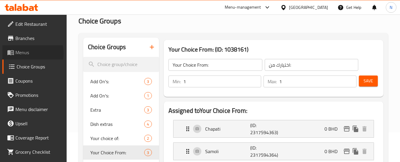
click at [30, 53] on span "Menus" at bounding box center [38, 52] width 47 height 7
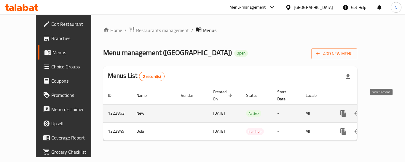
click at [383, 110] on icon "enhanced table" at bounding box center [385, 113] width 7 height 7
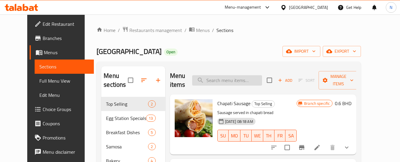
click at [230, 78] on input "search" at bounding box center [227, 80] width 70 height 10
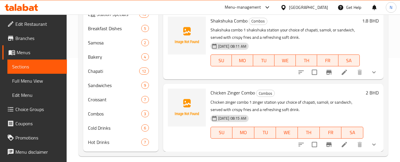
scroll to position [110, 0]
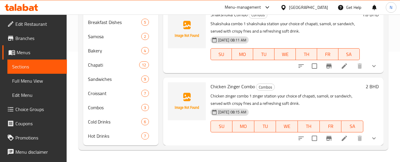
type input "com"
click at [25, 111] on span "Choice Groups" at bounding box center [38, 109] width 47 height 7
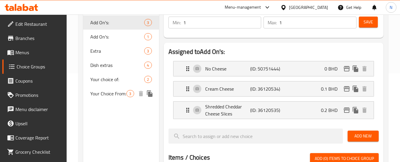
scroll to position [89, 0]
click at [113, 94] on span "Your Choice From:" at bounding box center [108, 93] width 36 height 7
type input "Your Choice From:"
type input "اختيارك من:"
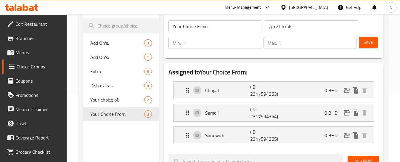
scroll to position [59, 0]
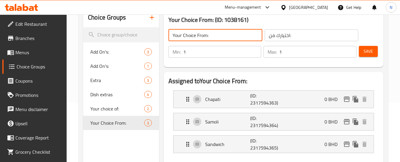
click at [197, 39] on input "Your Choice From:" at bounding box center [216, 35] width 94 height 12
click at [155, 18] on icon "button" at bounding box center [152, 17] width 7 height 7
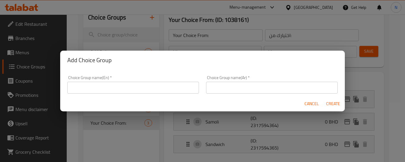
click at [174, 87] on input "text" at bounding box center [133, 88] width 132 height 12
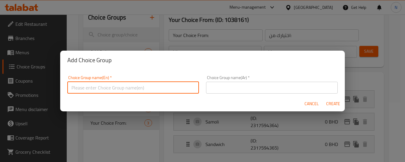
paste input "Your Choice From:"
type input "Your Choice From:"
click at [248, 91] on input "text" at bounding box center [272, 88] width 132 height 12
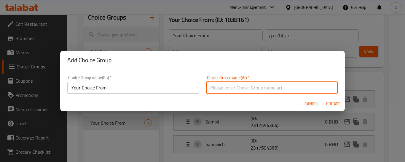
type input "اختيارك من:"
click at [329, 104] on span "Create" at bounding box center [333, 103] width 14 height 7
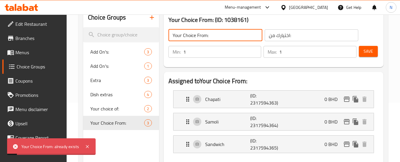
click at [213, 34] on input "Your Choice From:" at bounding box center [216, 35] width 94 height 12
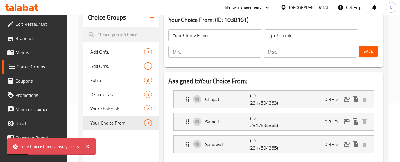
click at [154, 13] on div "Menu-management Bahrain Get Help N" at bounding box center [200, 7] width 400 height 14
click at [151, 17] on icon "button" at bounding box center [152, 17] width 4 height 4
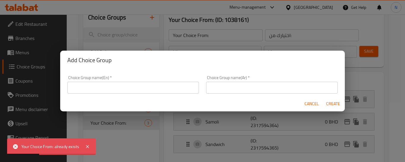
click at [133, 94] on div "Choice Group name(En)   * Choice Group name(En) *" at bounding box center [133, 84] width 139 height 25
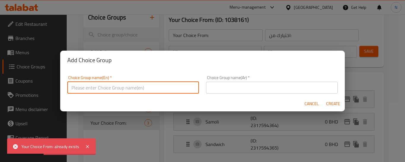
click at [133, 88] on input "text" at bounding box center [133, 88] width 132 height 12
paste input "Your Choice From:"
type input "Your Choice From:"
click at [228, 90] on input "text" at bounding box center [272, 88] width 132 height 12
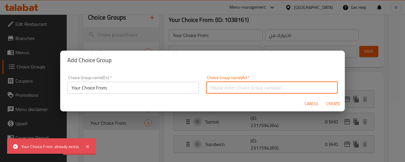
type input "اختيارك من:"
click at [118, 89] on input "Your Choice From:" at bounding box center [133, 88] width 132 height 12
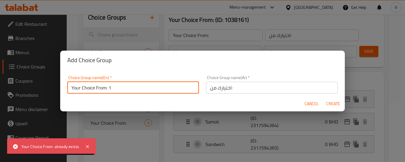
type input "Your Choice From: 1"
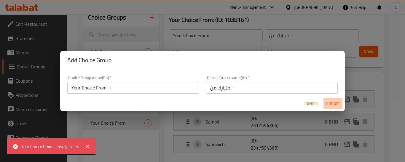
click at [331, 107] on span "Create" at bounding box center [333, 103] width 14 height 7
type input "Your Choice From: 1"
type input "0"
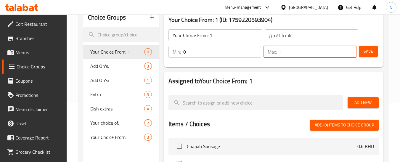
click at [352, 49] on input "1" at bounding box center [318, 52] width 77 height 12
click at [351, 50] on input "2" at bounding box center [318, 52] width 77 height 12
type input "3"
click at [351, 50] on input "3" at bounding box center [318, 52] width 77 height 12
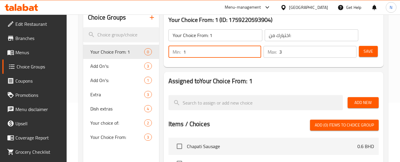
type input "1"
click at [255, 48] on input "1" at bounding box center [222, 52] width 78 height 12
click at [352, 102] on button "Add New" at bounding box center [363, 102] width 31 height 11
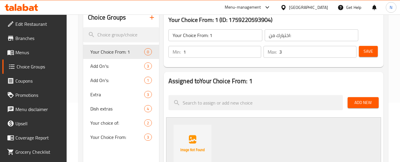
scroll to position [119, 0]
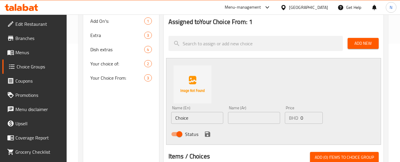
click at [181, 121] on input "Choice" at bounding box center [197, 118] width 52 height 12
paste input "scrambled"
type input "Scrambled"
click at [271, 123] on input "text" at bounding box center [254, 118] width 52 height 12
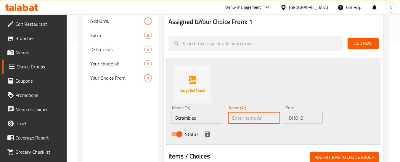
paste input "سكرامبل"
type input "سكرامبل"
click at [208, 135] on icon "save" at bounding box center [207, 134] width 5 height 5
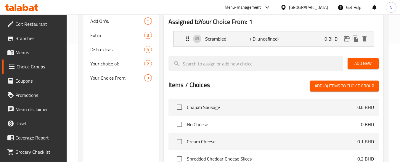
click at [357, 64] on span "Add New" at bounding box center [364, 63] width 22 height 7
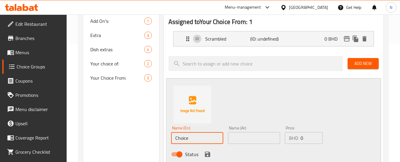
click at [195, 139] on input "Choice" at bounding box center [197, 138] width 52 height 12
paste input "shakshuka"
click at [204, 139] on input "Shakshuka Combo" at bounding box center [197, 138] width 52 height 12
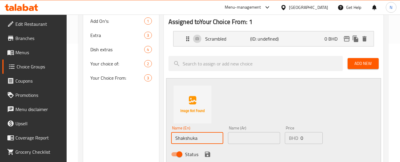
type input "Shakshuka"
click at [257, 137] on input "text" at bounding box center [254, 138] width 52 height 12
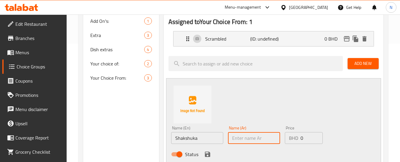
paste input "شكشوكة"
type input "شكشوكة"
click at [208, 154] on icon "save" at bounding box center [207, 154] width 5 height 5
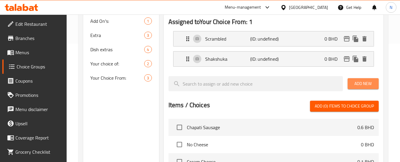
click at [358, 84] on span "Add New" at bounding box center [364, 83] width 22 height 7
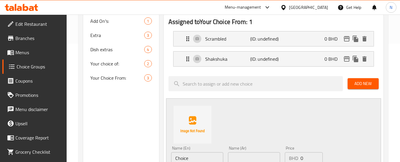
click at [205, 155] on input "Choice" at bounding box center [197, 158] width 52 height 12
paste input "chicken fillet"
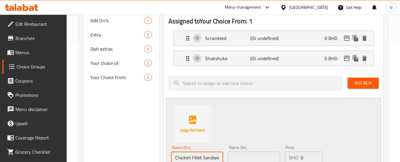
click at [206, 158] on input "Chicken Fillet Sandwich" at bounding box center [197, 158] width 52 height 12
type input "Chicken Fillet"
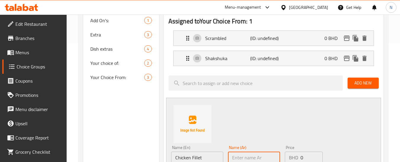
click at [274, 159] on input "text" at bounding box center [254, 158] width 52 height 12
paste input "فيليه دجاج"
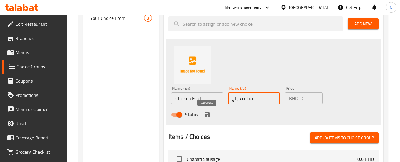
type input "فيليه دجاج"
click at [210, 114] on icon "save" at bounding box center [207, 114] width 5 height 5
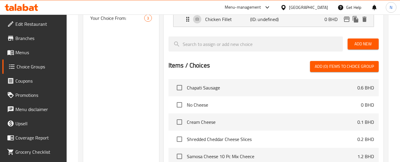
click at [354, 47] on span "Add New" at bounding box center [364, 43] width 22 height 7
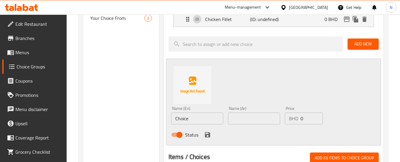
click at [192, 121] on input "Choice" at bounding box center [197, 119] width 52 height 12
paste input "zinger"
type input "Zinger"
click at [268, 118] on input "text" at bounding box center [254, 119] width 52 height 12
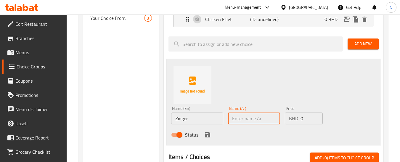
paste input "زنجر"
type input "زنجر"
click at [207, 136] on icon "save" at bounding box center [207, 134] width 7 height 7
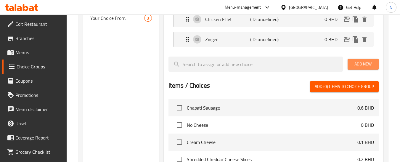
click at [360, 66] on span "Add New" at bounding box center [364, 63] width 22 height 7
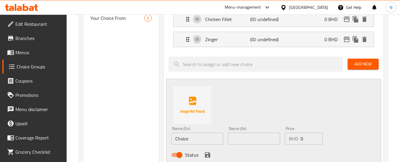
click at [239, 137] on input "text" at bounding box center [254, 139] width 52 height 12
paste input "هالومي"
type input "هالومي"
click at [185, 137] on input "Choice" at bounding box center [197, 139] width 52 height 12
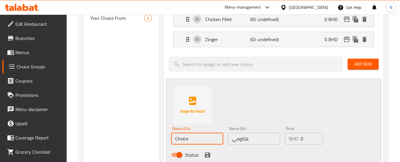
paste input "halloumi"
click at [198, 138] on input "Halloumi Salad" at bounding box center [197, 139] width 52 height 12
type input "Halloumi"
click at [206, 153] on icon "save" at bounding box center [207, 154] width 5 height 5
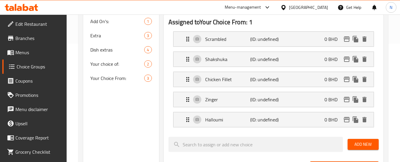
scroll to position [90, 0]
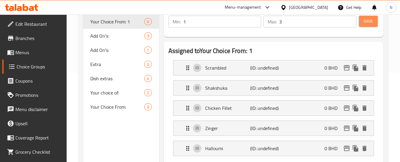
click at [366, 22] on span "Save" at bounding box center [368, 20] width 9 height 7
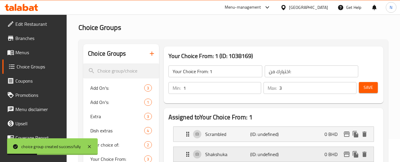
scroll to position [1, 0]
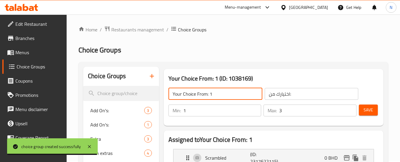
click at [225, 91] on input "Your Choice From: 1" at bounding box center [216, 94] width 94 height 12
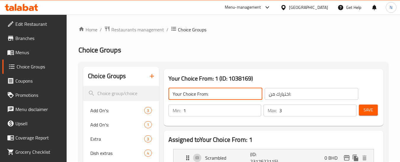
type input "Your Choice From:"
click at [364, 109] on span "Save" at bounding box center [368, 109] width 9 height 7
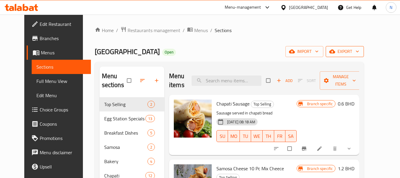
click at [360, 54] on span "export" at bounding box center [345, 51] width 29 height 7
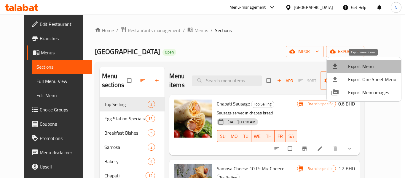
click at [364, 65] on span "Export Menu" at bounding box center [372, 66] width 48 height 7
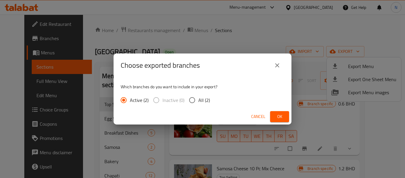
click at [286, 115] on button "Ok" at bounding box center [279, 116] width 19 height 11
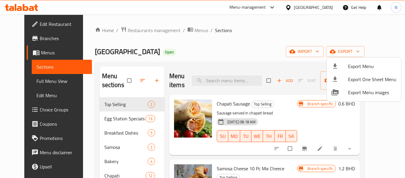
click at [43, 80] on div at bounding box center [202, 89] width 405 height 178
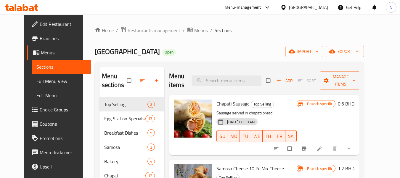
click at [41, 80] on span "Full Menu View" at bounding box center [61, 80] width 50 height 7
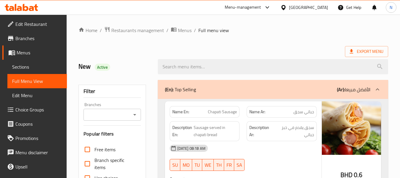
click at [127, 114] on input "Branches" at bounding box center [107, 114] width 44 height 8
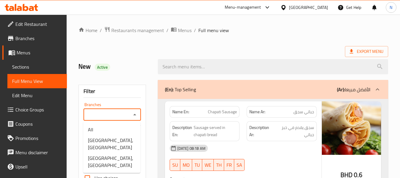
click at [128, 63] on h2 "New Active" at bounding box center [115, 66] width 72 height 9
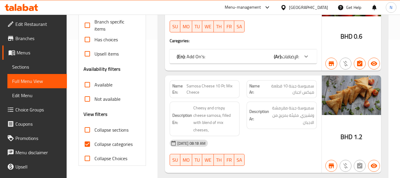
scroll to position [148, 0]
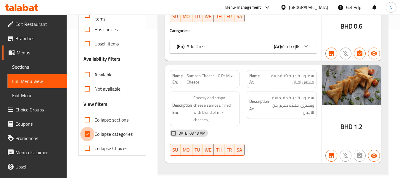
click at [86, 130] on input "Collapse categories" at bounding box center [87, 134] width 14 height 14
checkbox input "false"
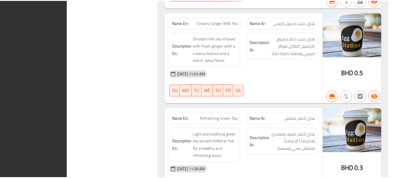
scroll to position [11568, 0]
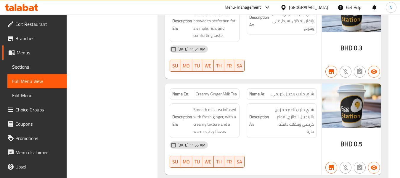
click at [31, 51] on span "Menus" at bounding box center [40, 52] width 46 height 7
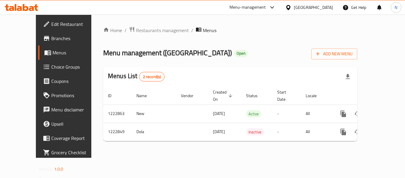
click at [328, 8] on div "[GEOGRAPHIC_DATA]" at bounding box center [313, 7] width 39 height 7
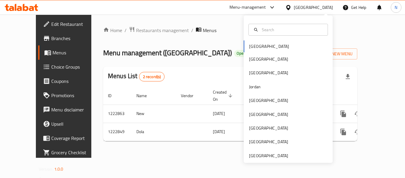
click at [258, 159] on div "Bahrain Egypt Iraq Jordan Kuwait Oman Qatar Saudi Arabia United Arab Emirates" at bounding box center [288, 88] width 89 height 147
click at [256, 155] on div "United Arab Emirates" at bounding box center [268, 155] width 39 height 7
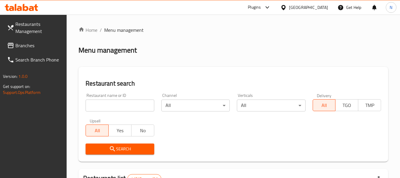
click at [41, 49] on span "Branches" at bounding box center [38, 45] width 47 height 7
